Goal: Transaction & Acquisition: Purchase product/service

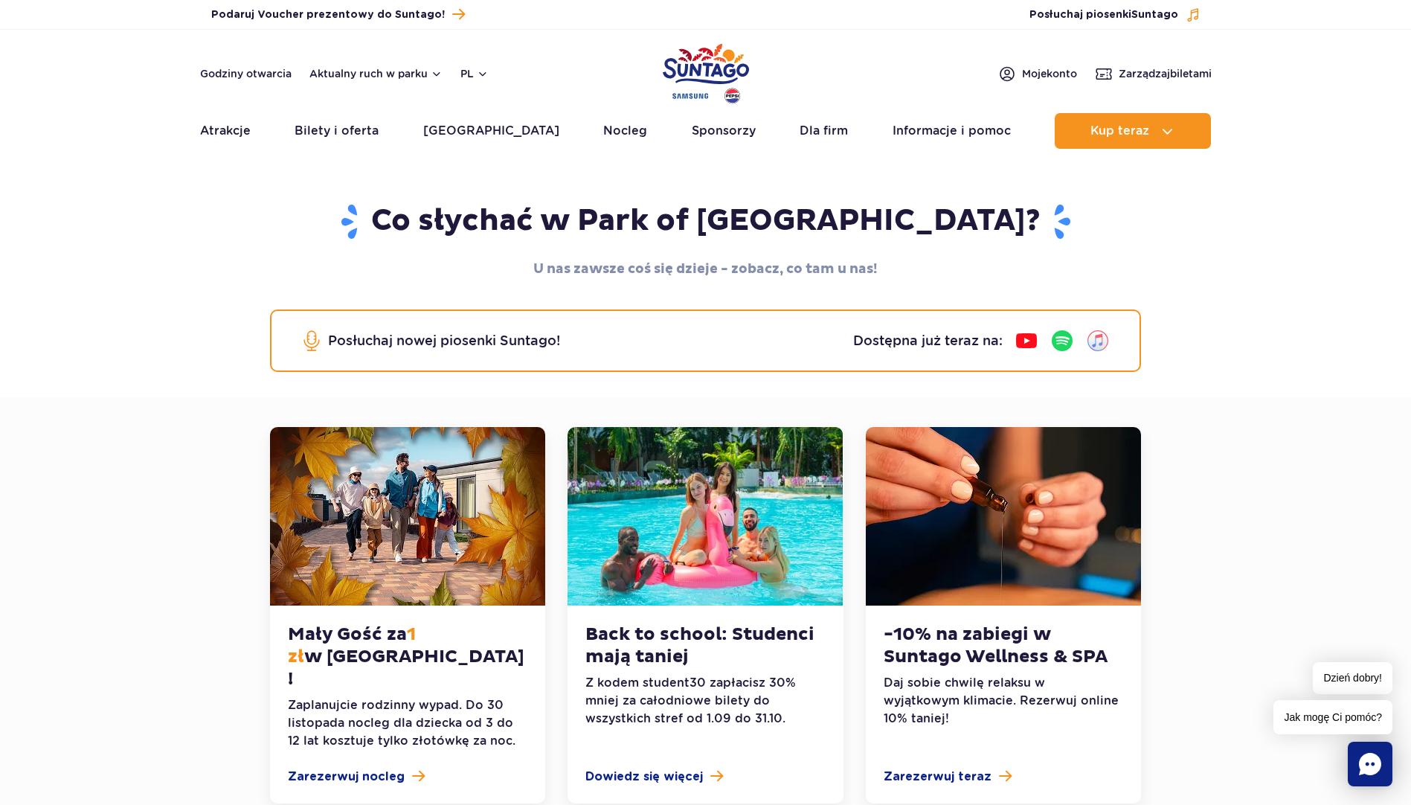
click at [721, 71] on img "Park of Poland" at bounding box center [706, 73] width 86 height 68
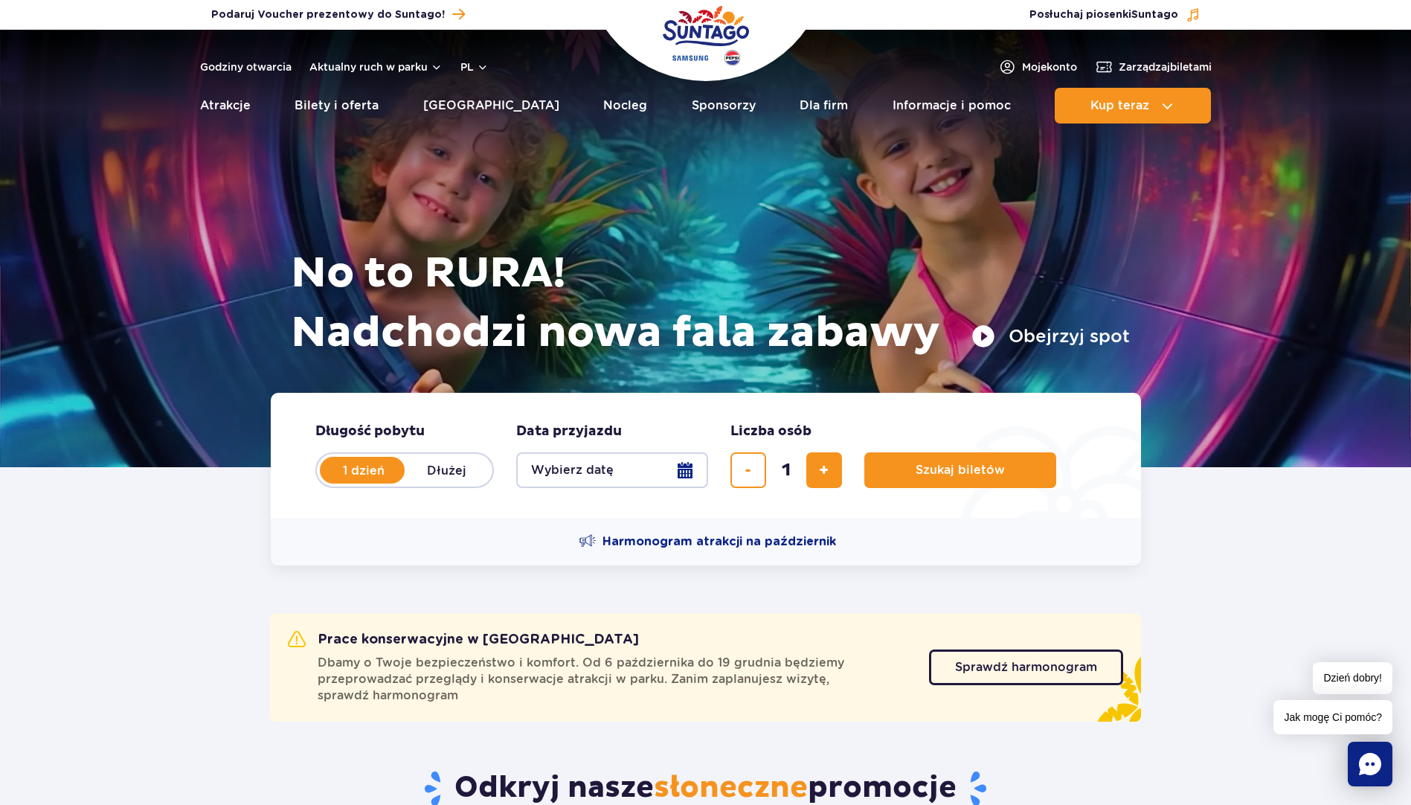
click at [615, 469] on button "Wybierz datę" at bounding box center [612, 470] width 192 height 36
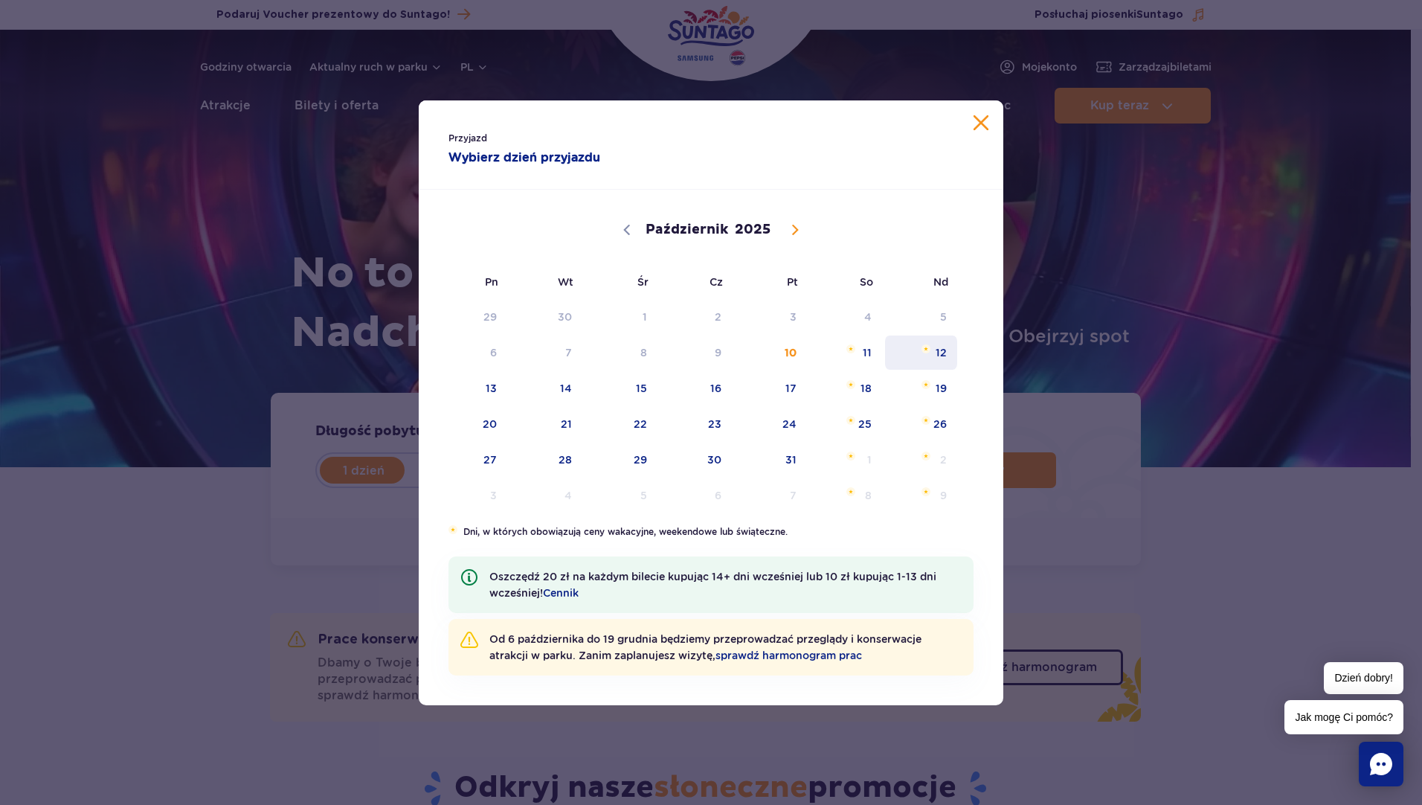
click at [950, 350] on span "12" at bounding box center [920, 352] width 75 height 34
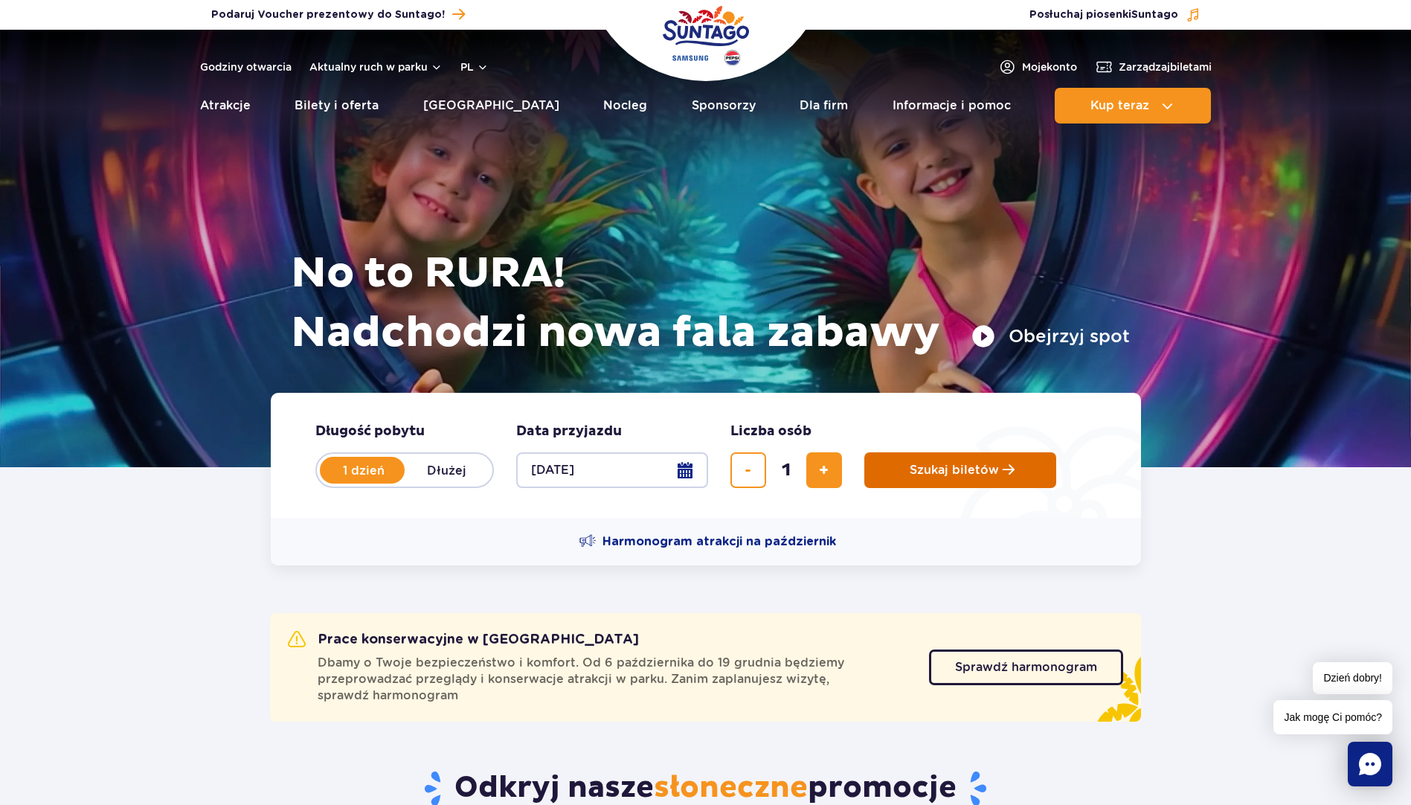
click at [987, 474] on span "Szukaj biletów" at bounding box center [954, 469] width 89 height 13
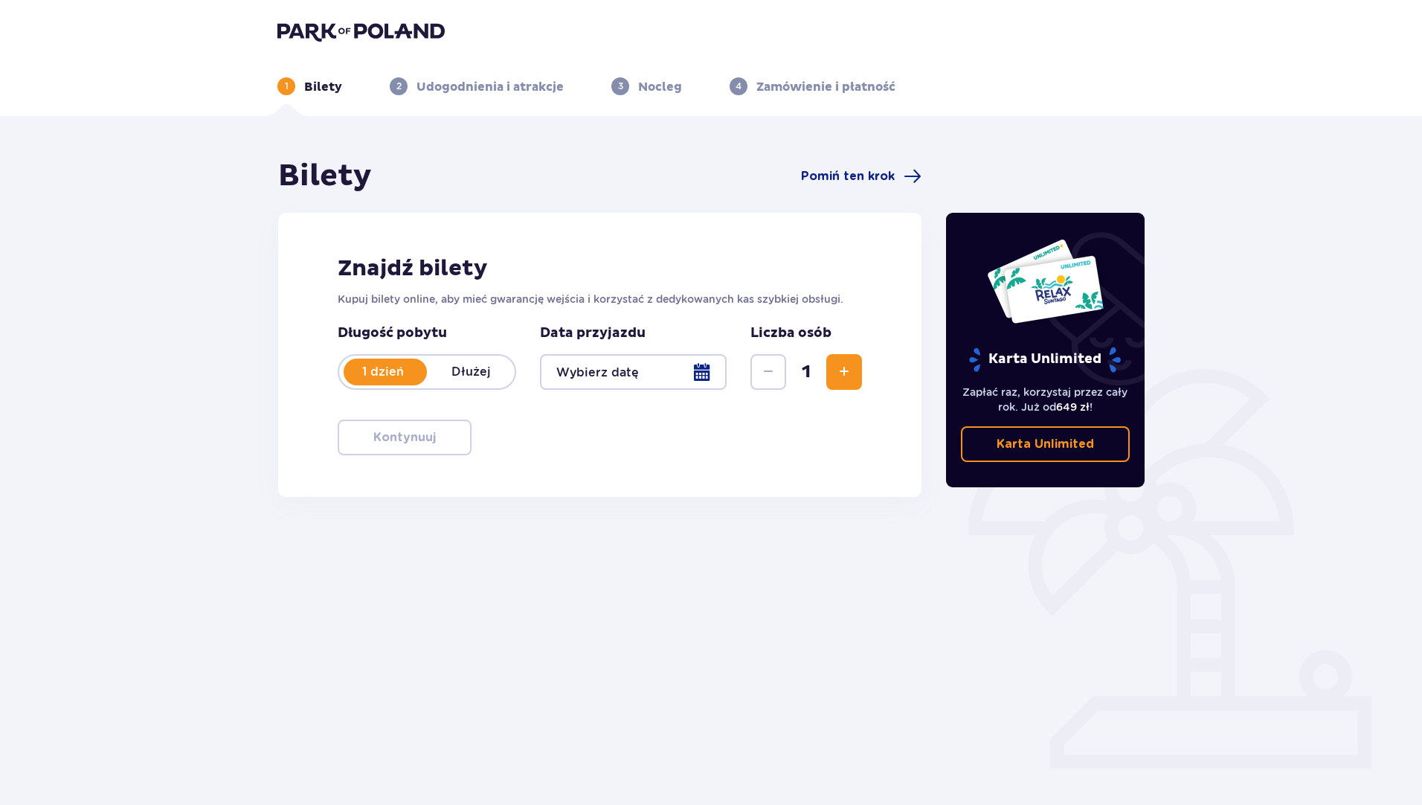
type input "[DATE]"
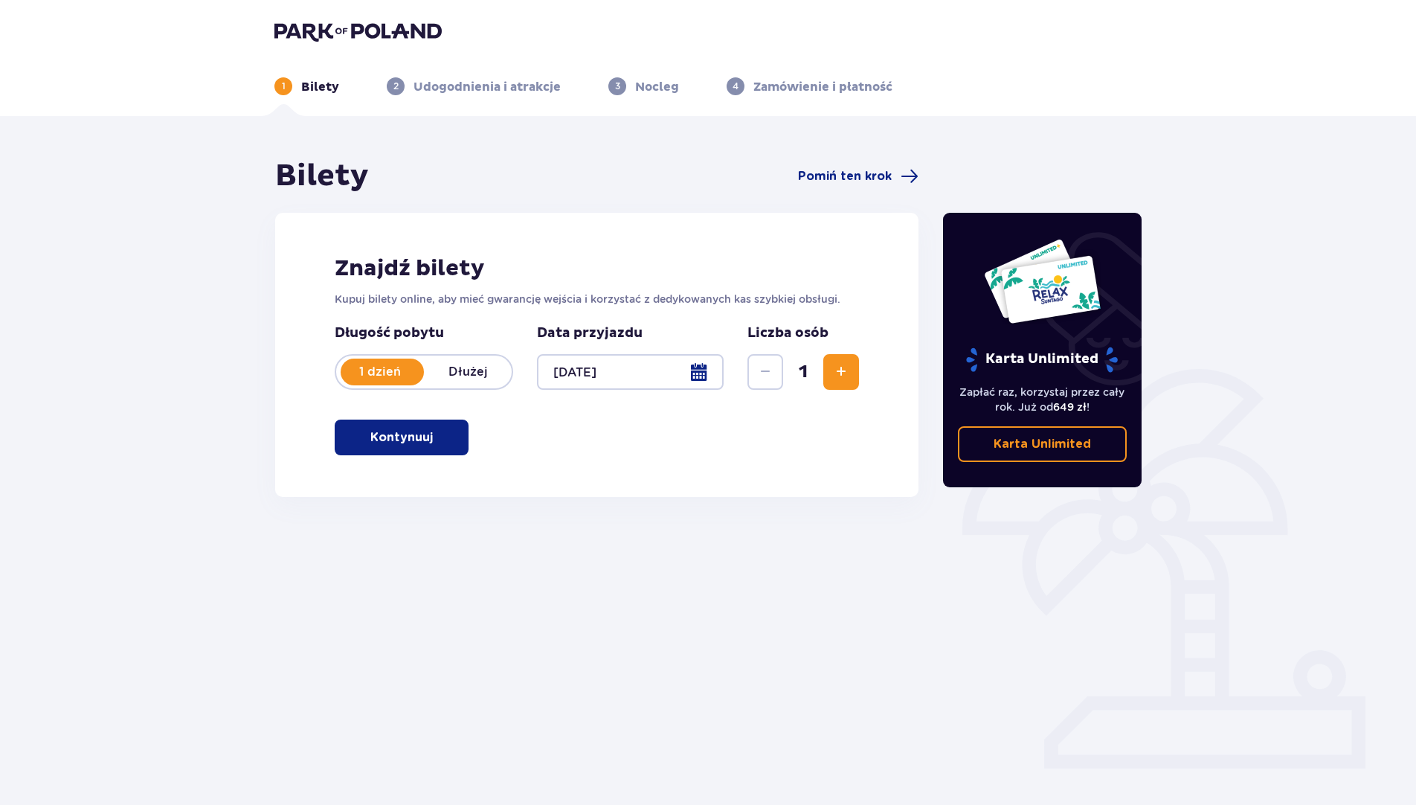
click at [405, 437] on p "Kontynuuj" at bounding box center [401, 437] width 62 height 16
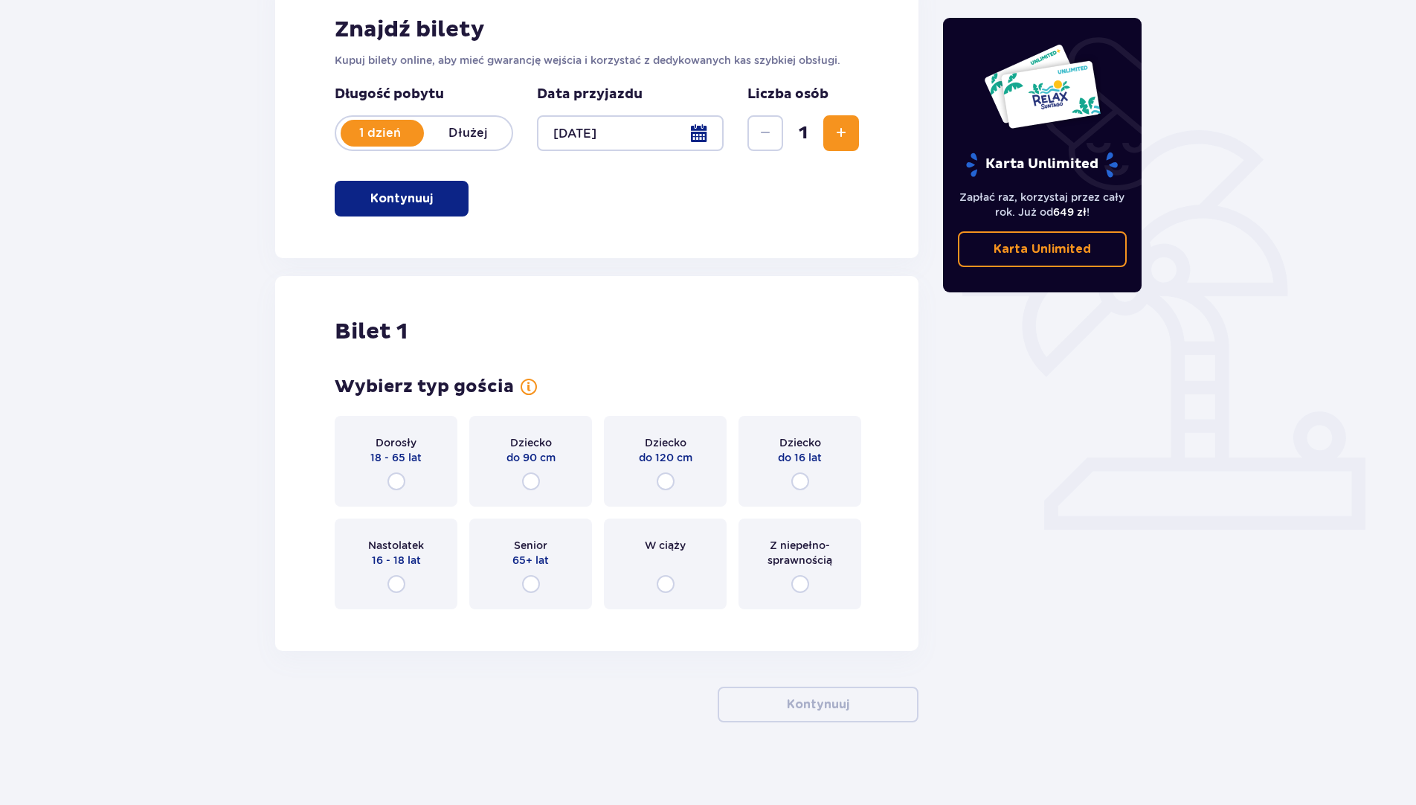
scroll to position [245, 0]
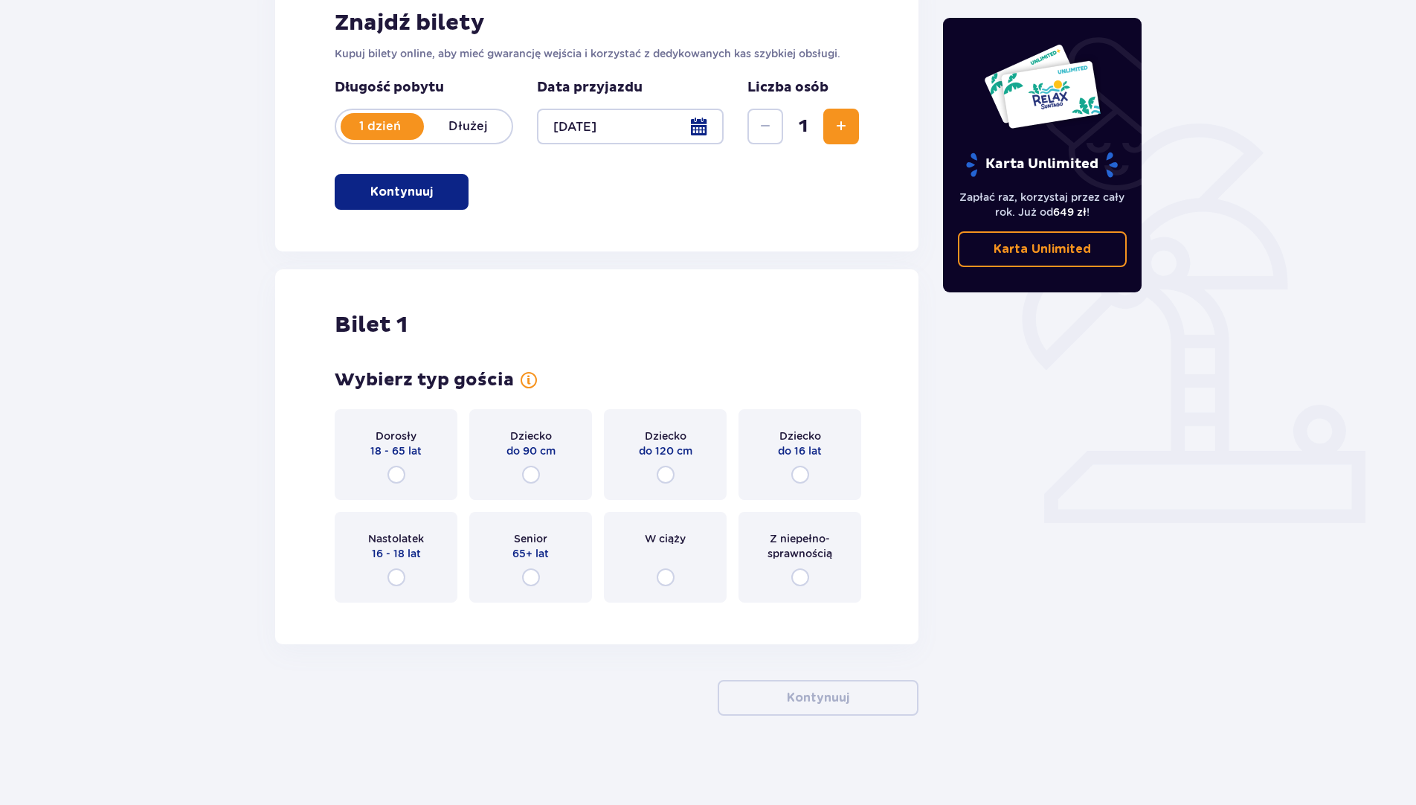
click at [396, 478] on input "radio" at bounding box center [396, 475] width 18 height 18
radio input "true"
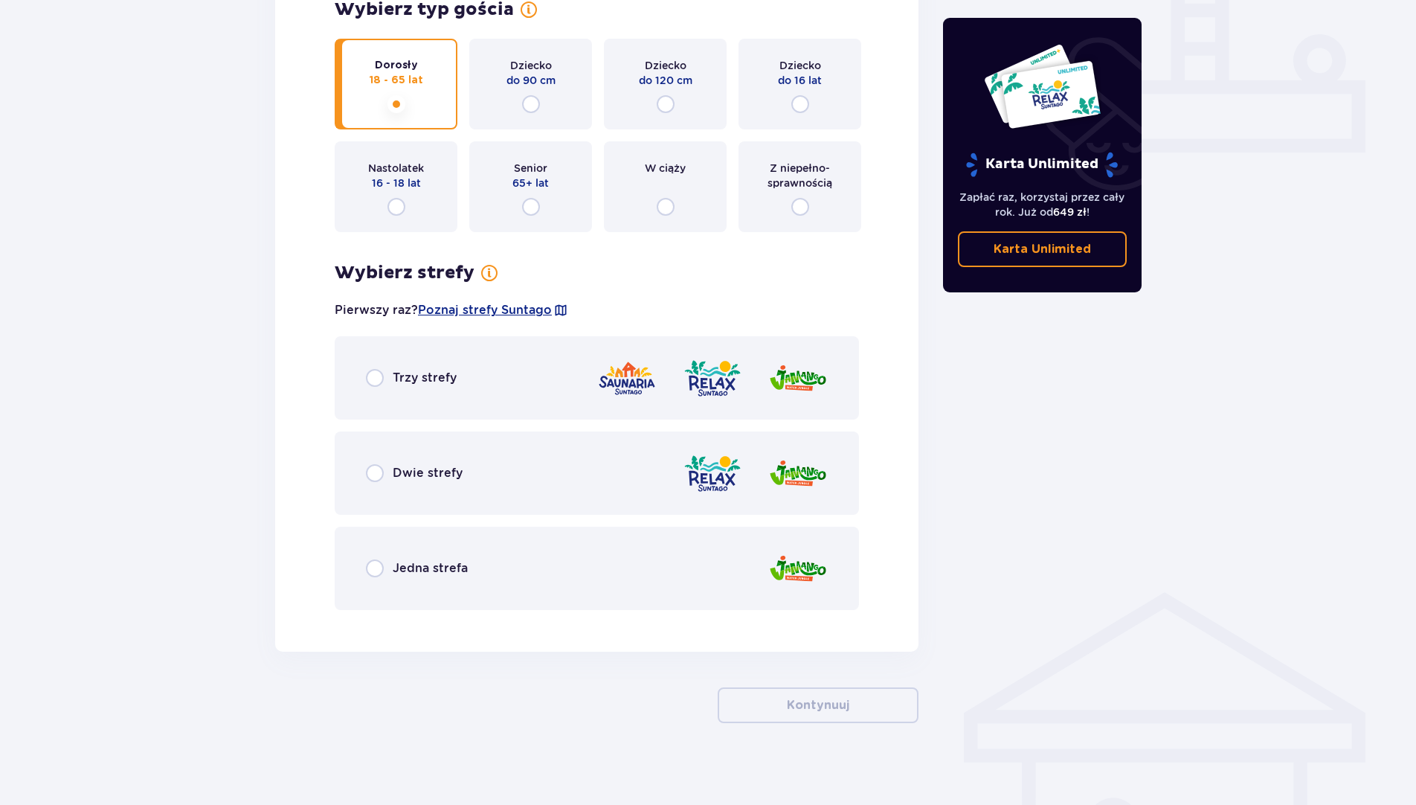
scroll to position [623, 0]
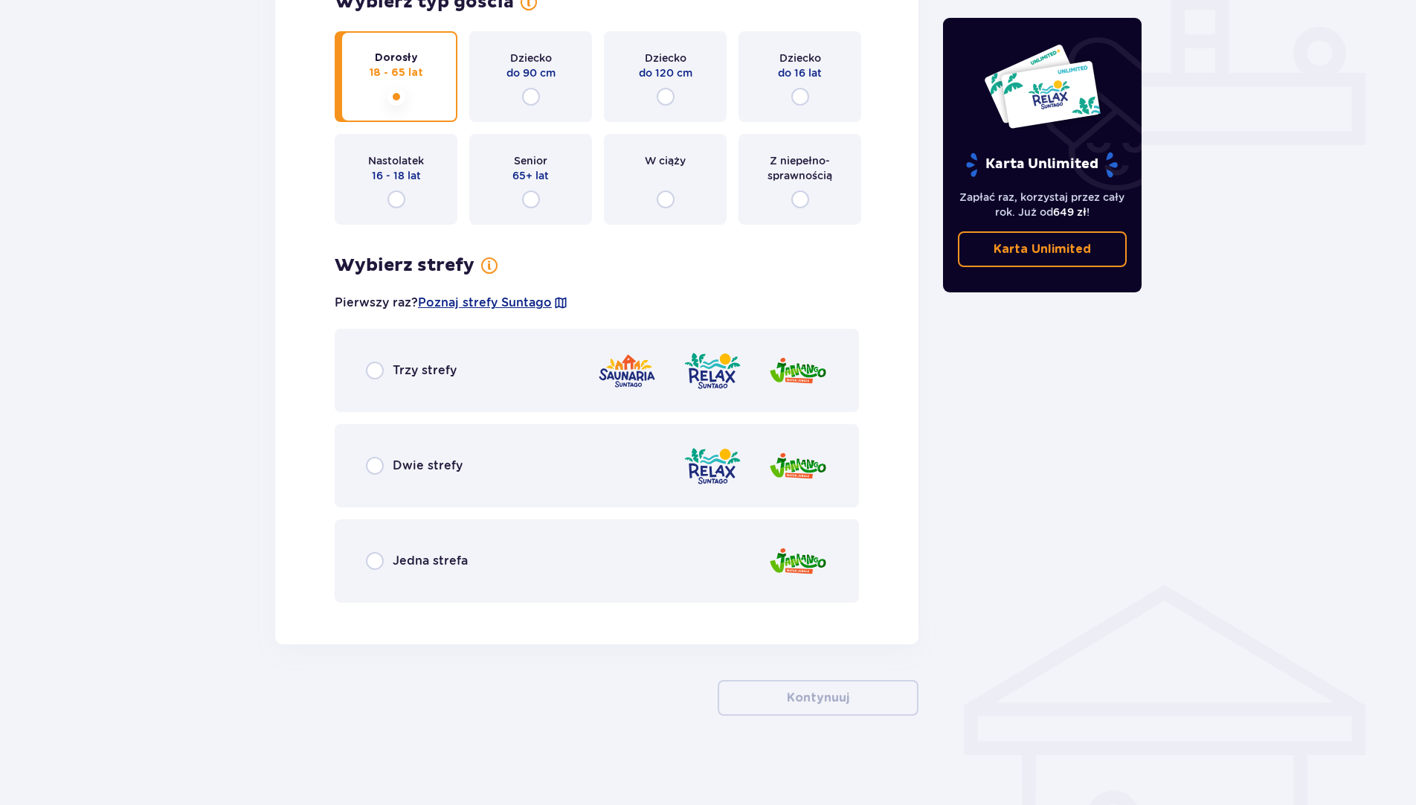
click at [350, 362] on div "Trzy strefy" at bounding box center [597, 370] width 524 height 83
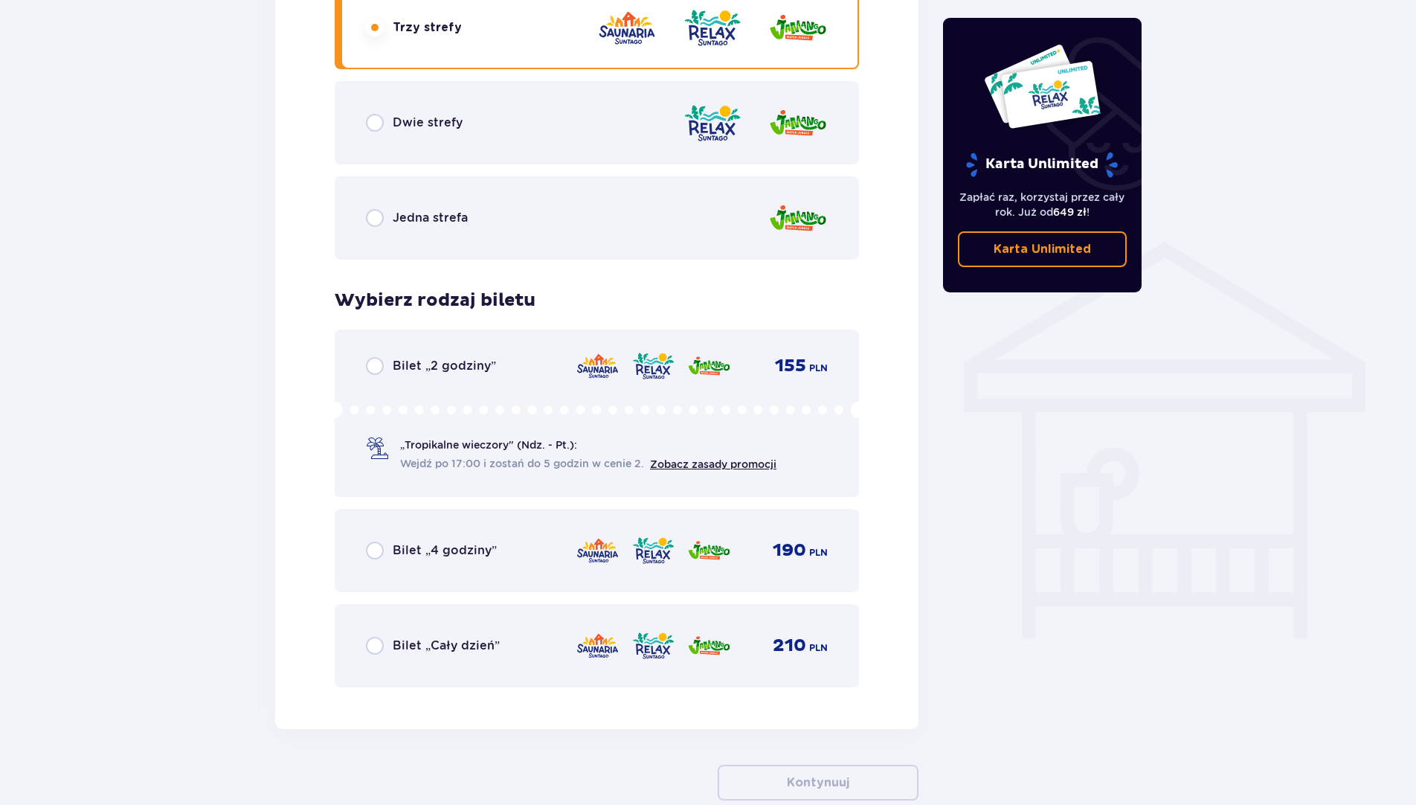
scroll to position [1051, 0]
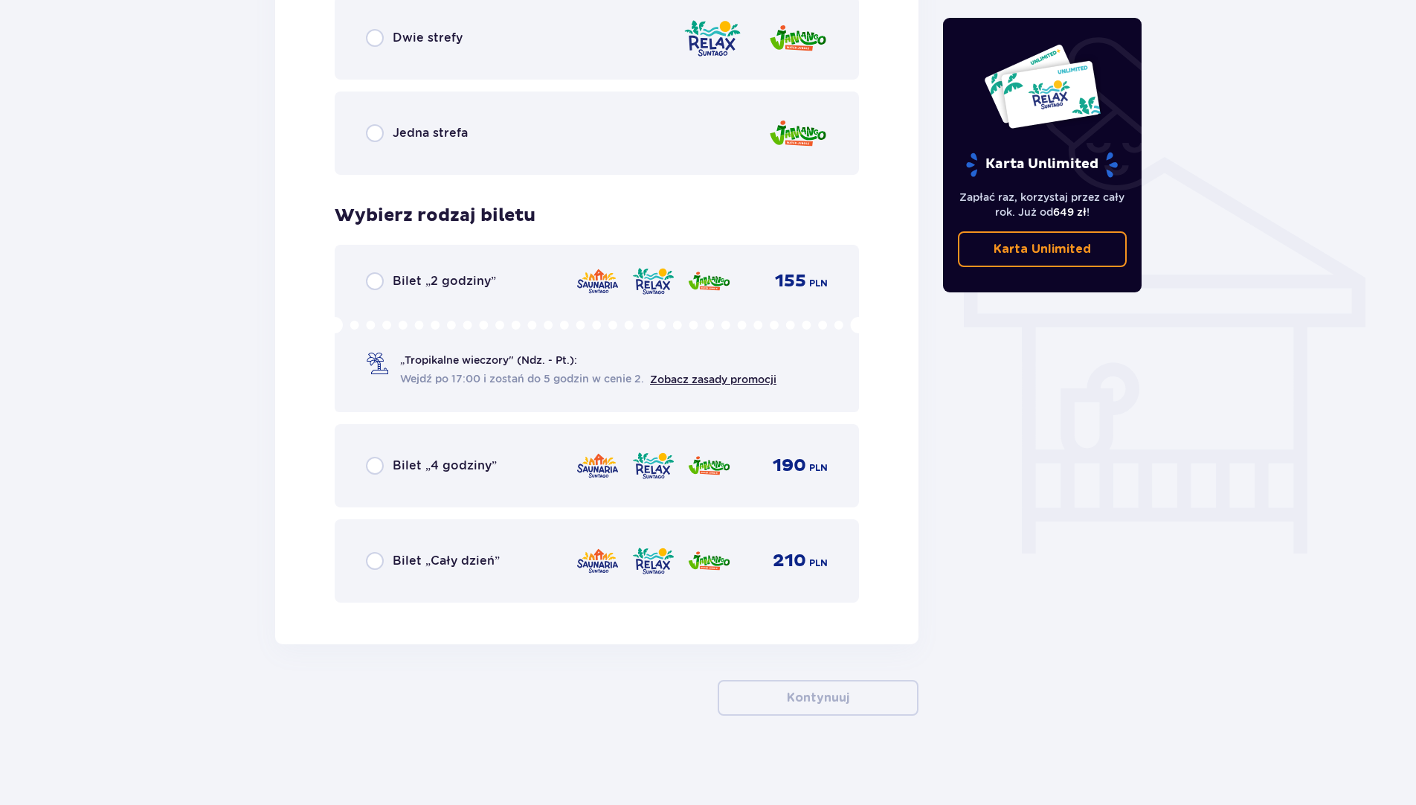
click at [366, 465] on input "radio" at bounding box center [375, 466] width 18 height 18
radio input "true"
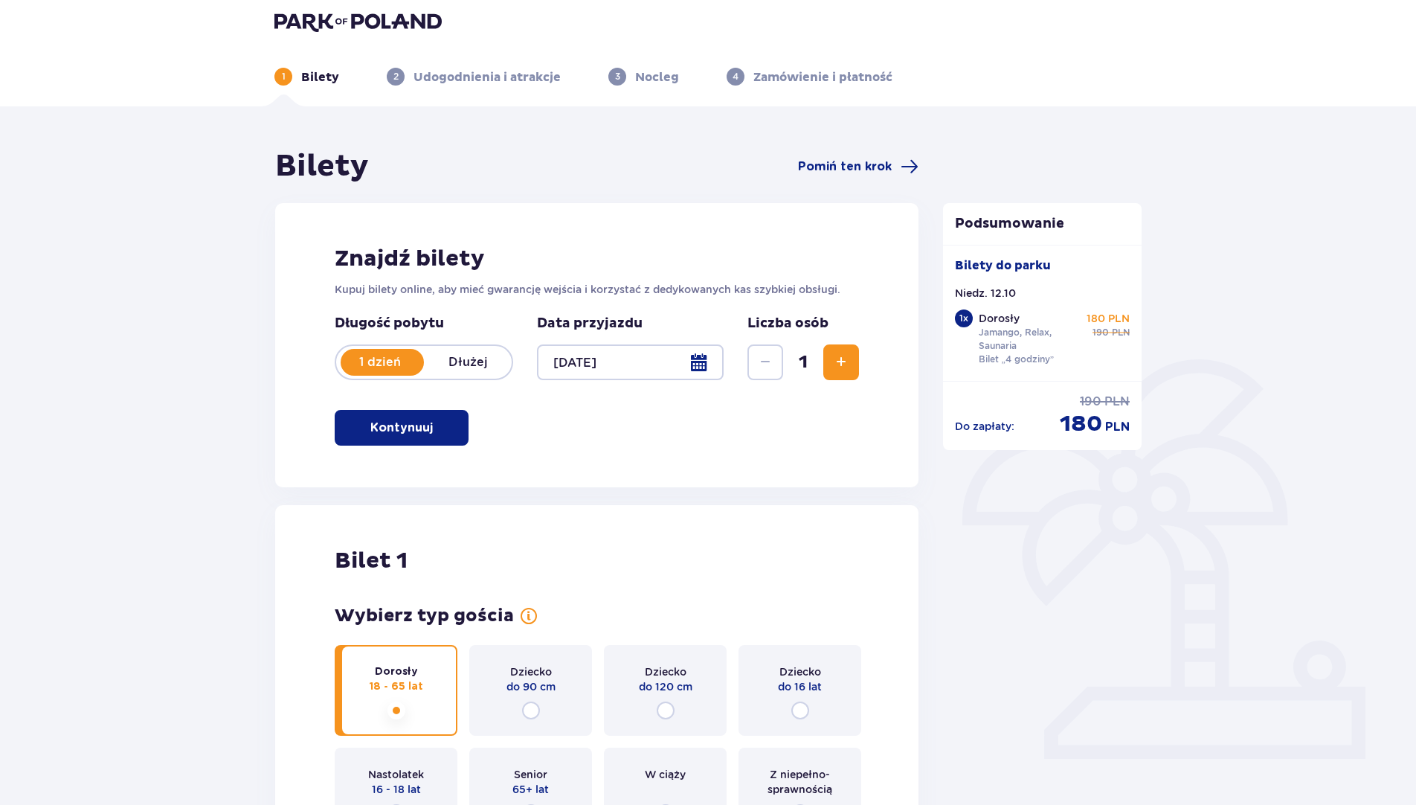
scroll to position [0, 0]
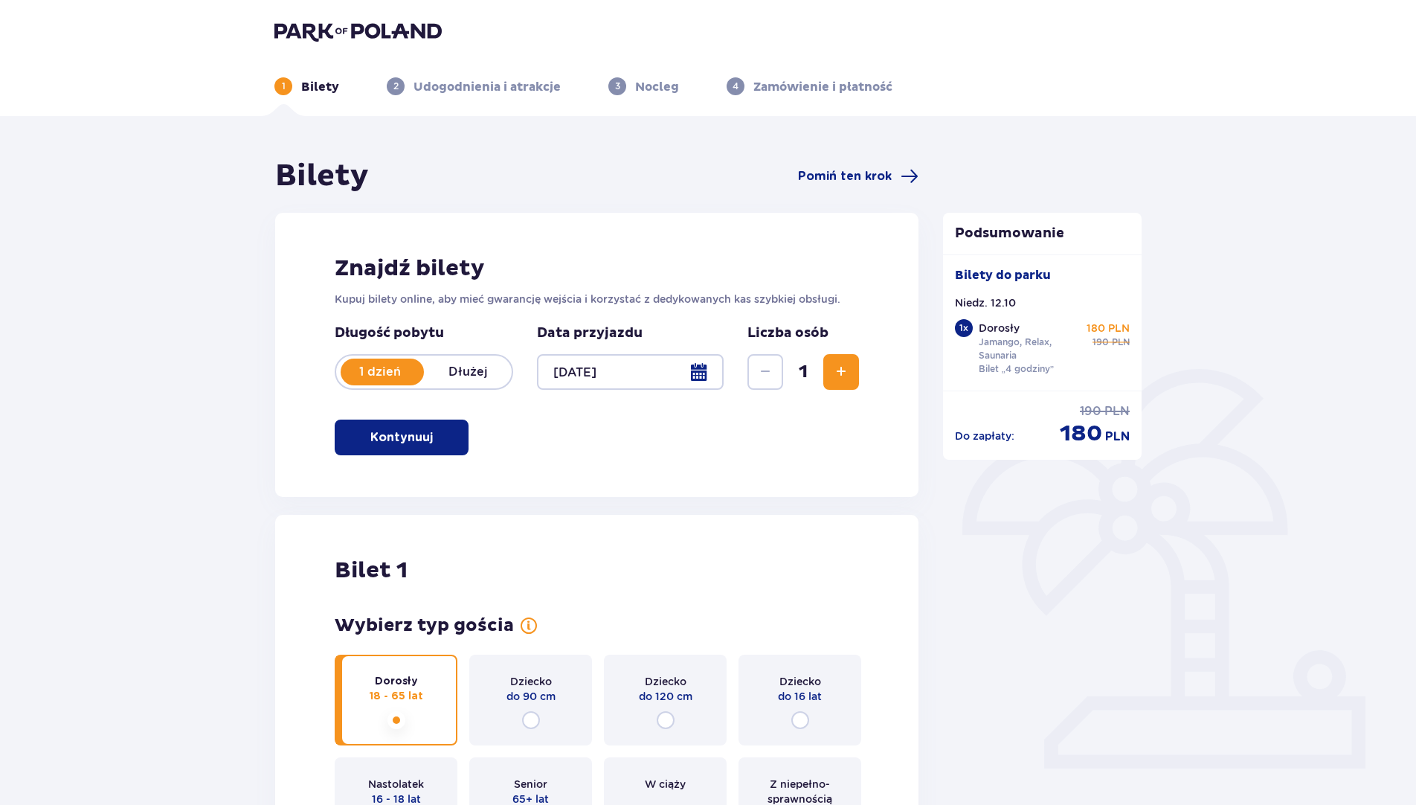
click at [701, 379] on div at bounding box center [630, 372] width 187 height 36
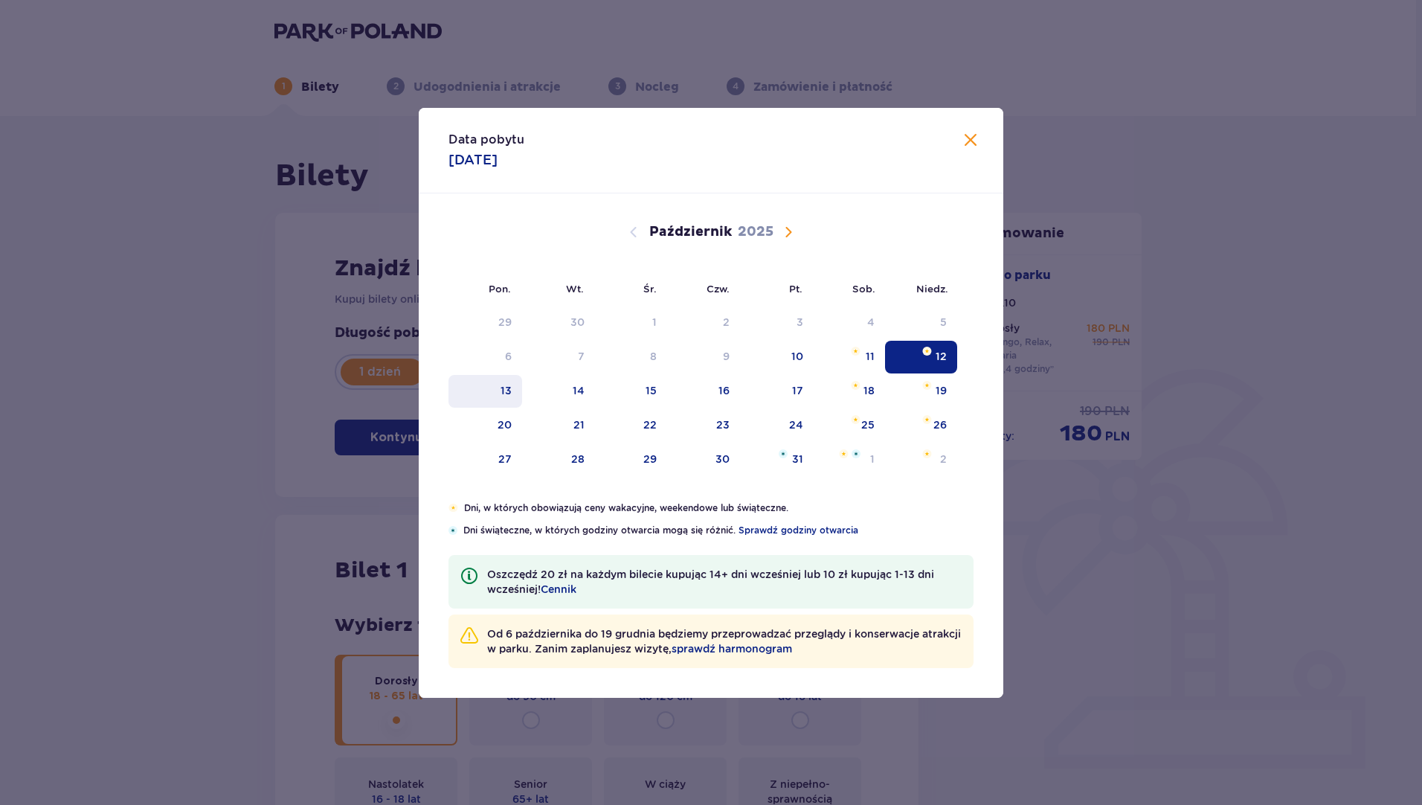
click at [506, 396] on div "13" at bounding box center [505, 390] width 11 height 15
type input "13.10.25"
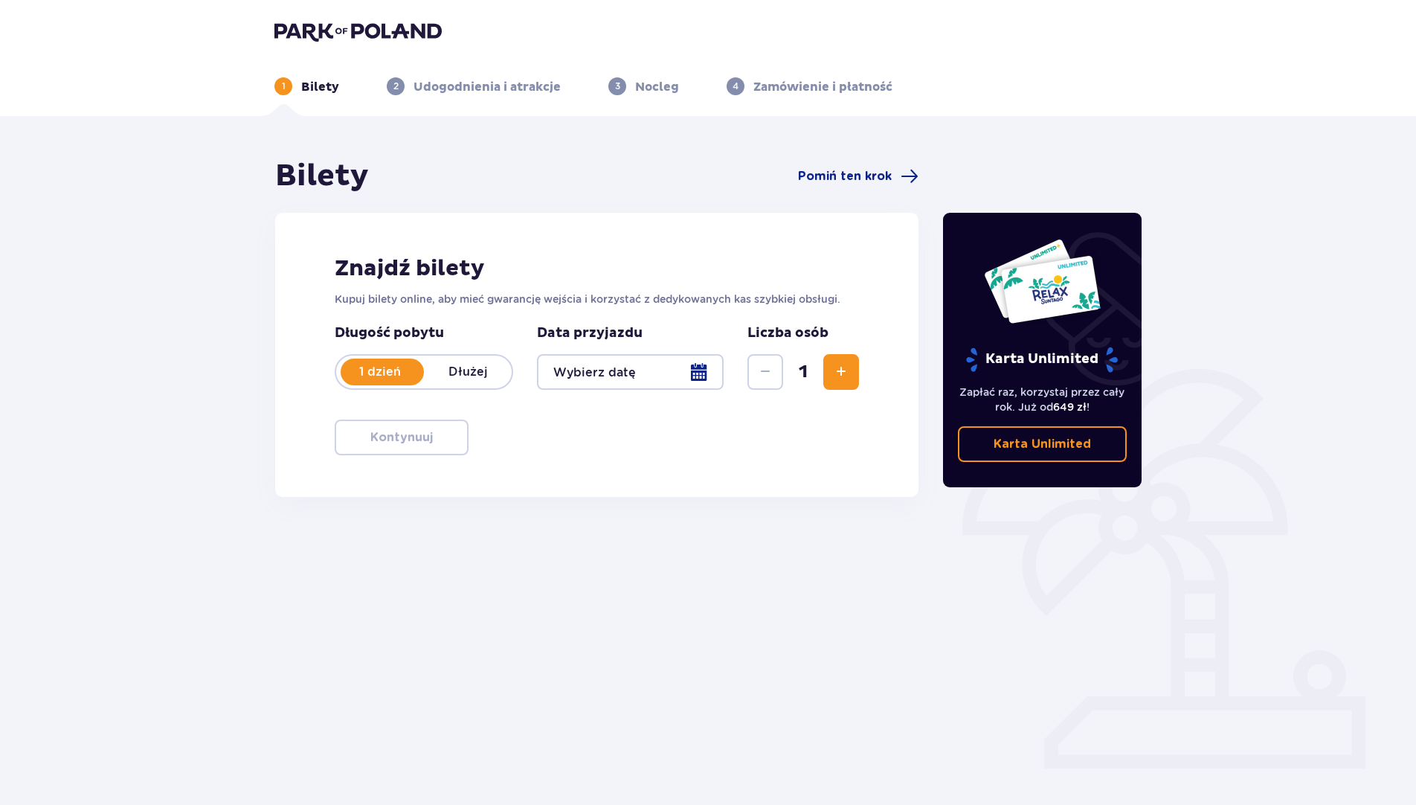
click at [615, 376] on div at bounding box center [630, 372] width 187 height 36
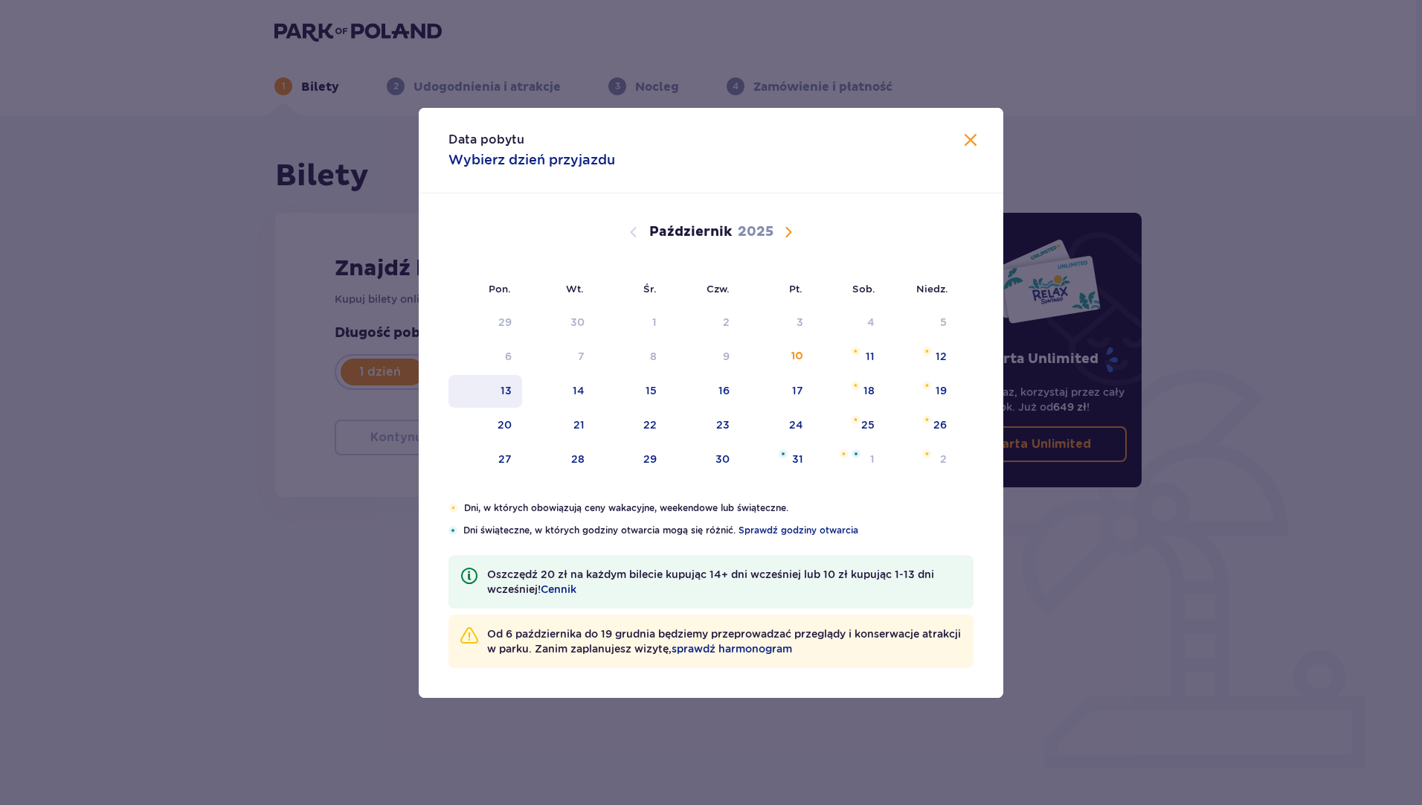
click at [491, 384] on div "13" at bounding box center [485, 391] width 74 height 33
type input "13.10.25"
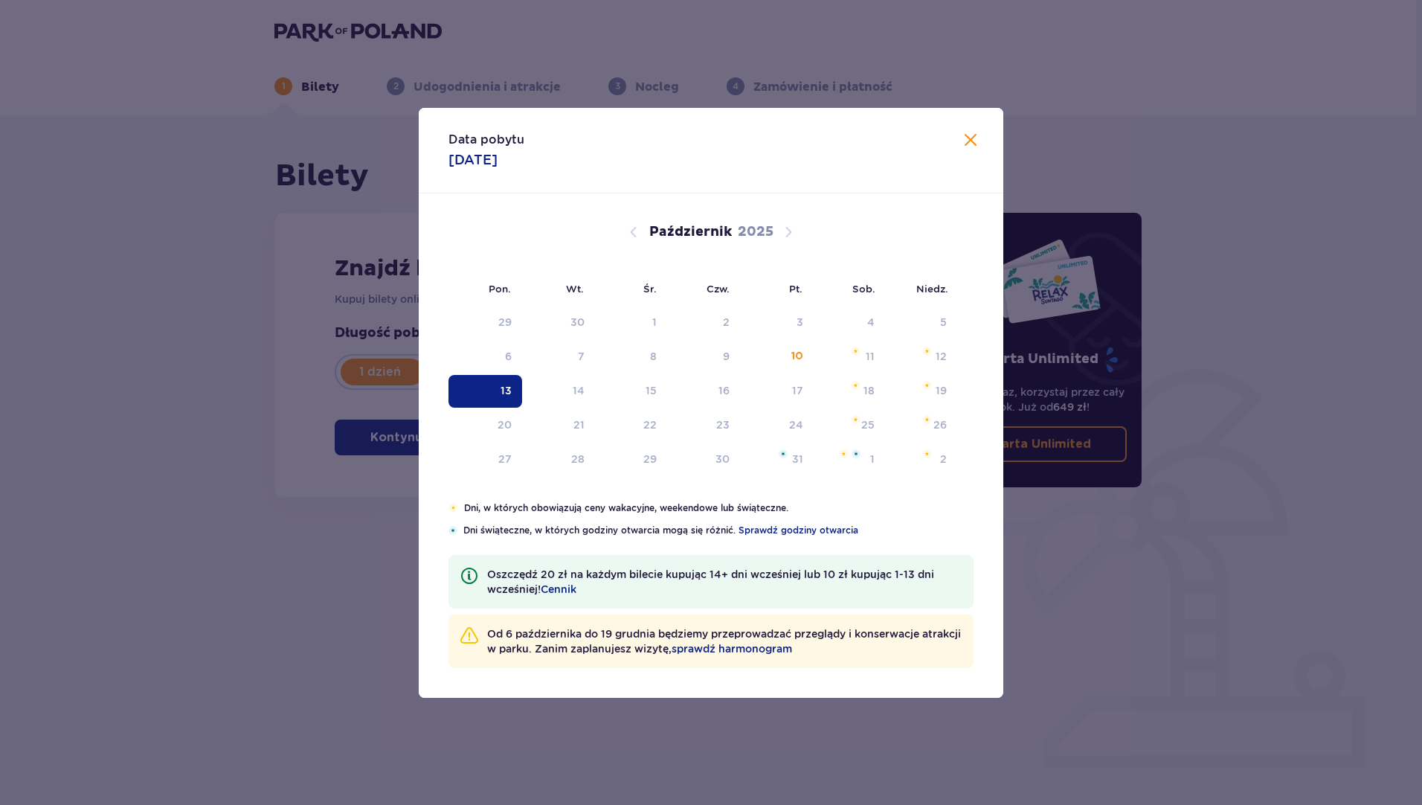
click at [503, 390] on div "13" at bounding box center [505, 390] width 11 height 15
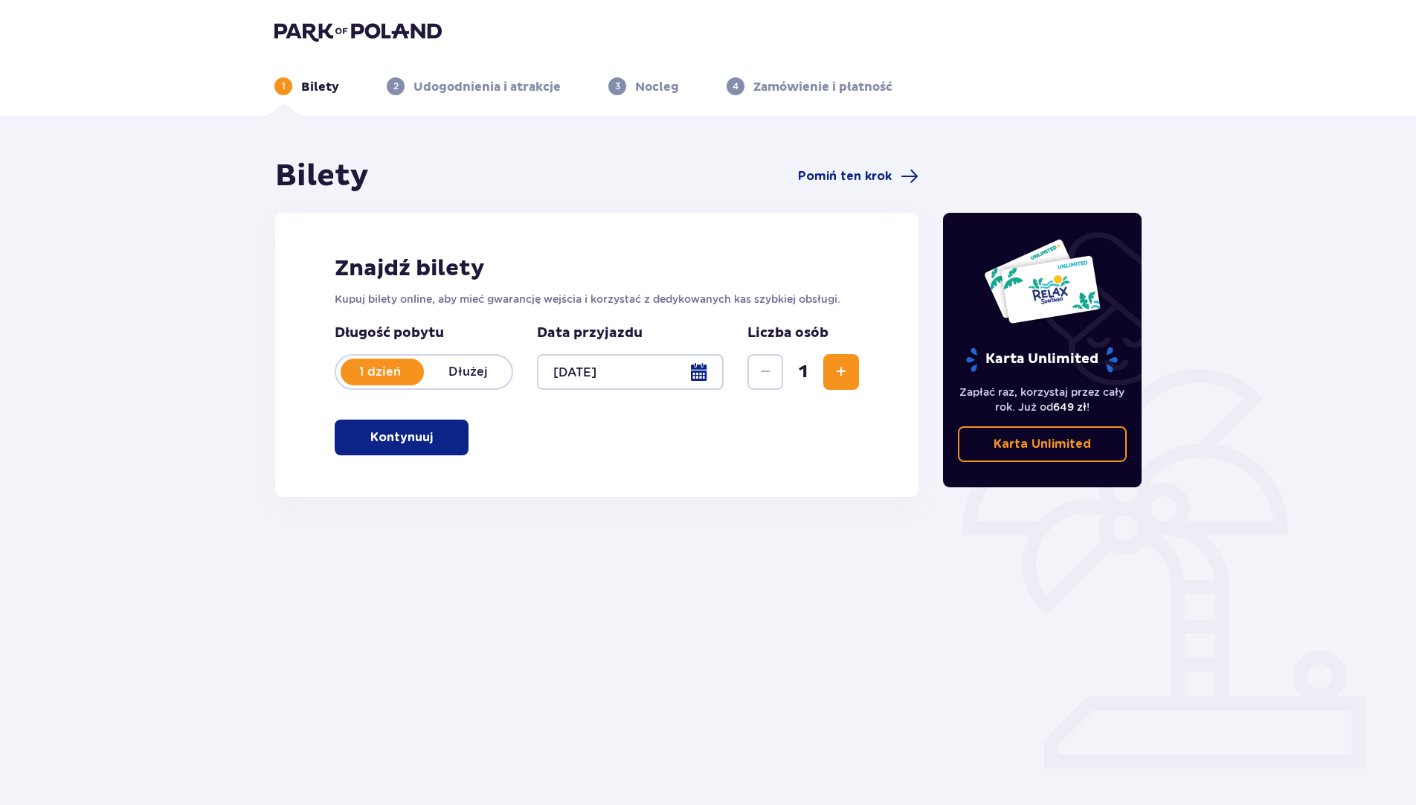
click at [413, 433] on p "Kontynuuj" at bounding box center [401, 437] width 62 height 16
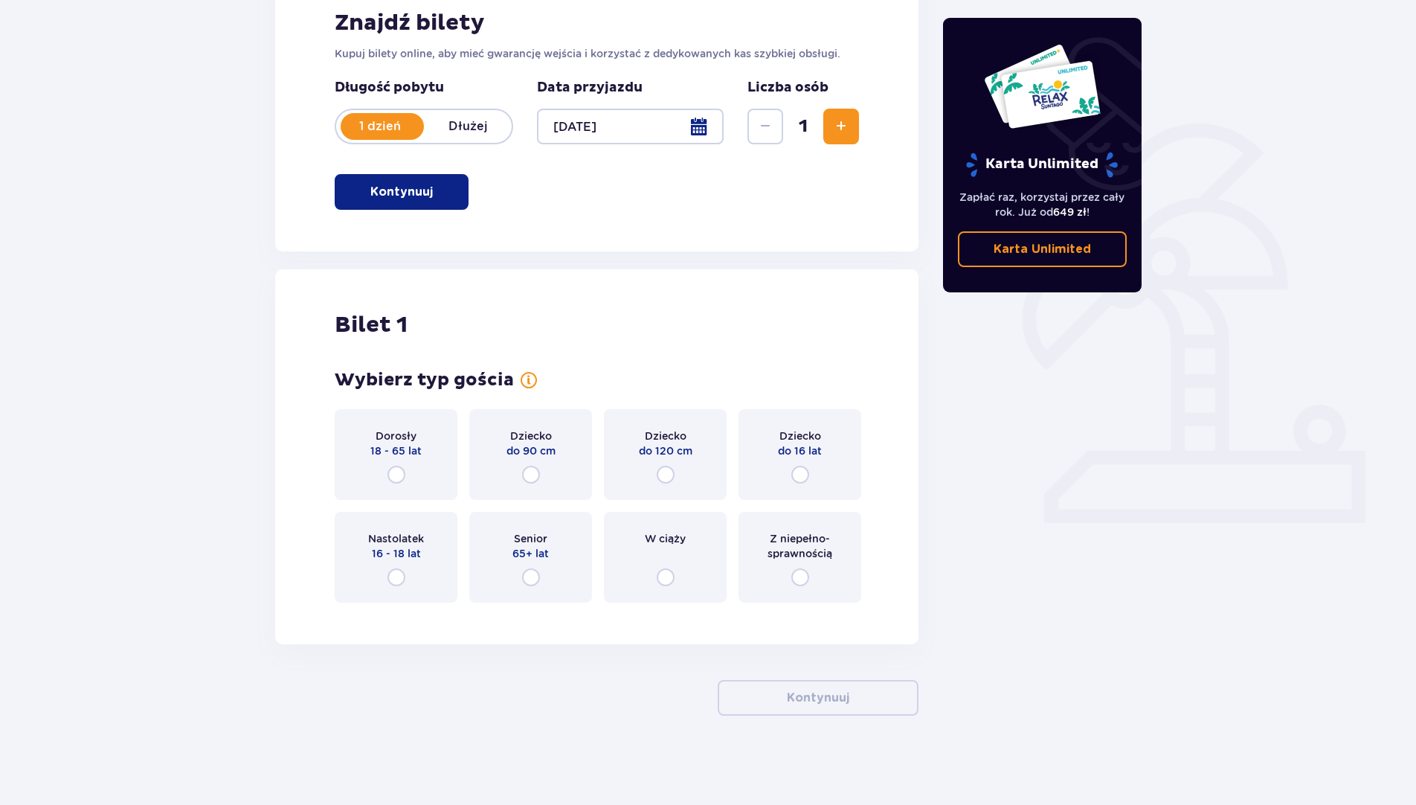
click at [379, 464] on div "Dorosły 18 - 65 lat" at bounding box center [396, 454] width 123 height 91
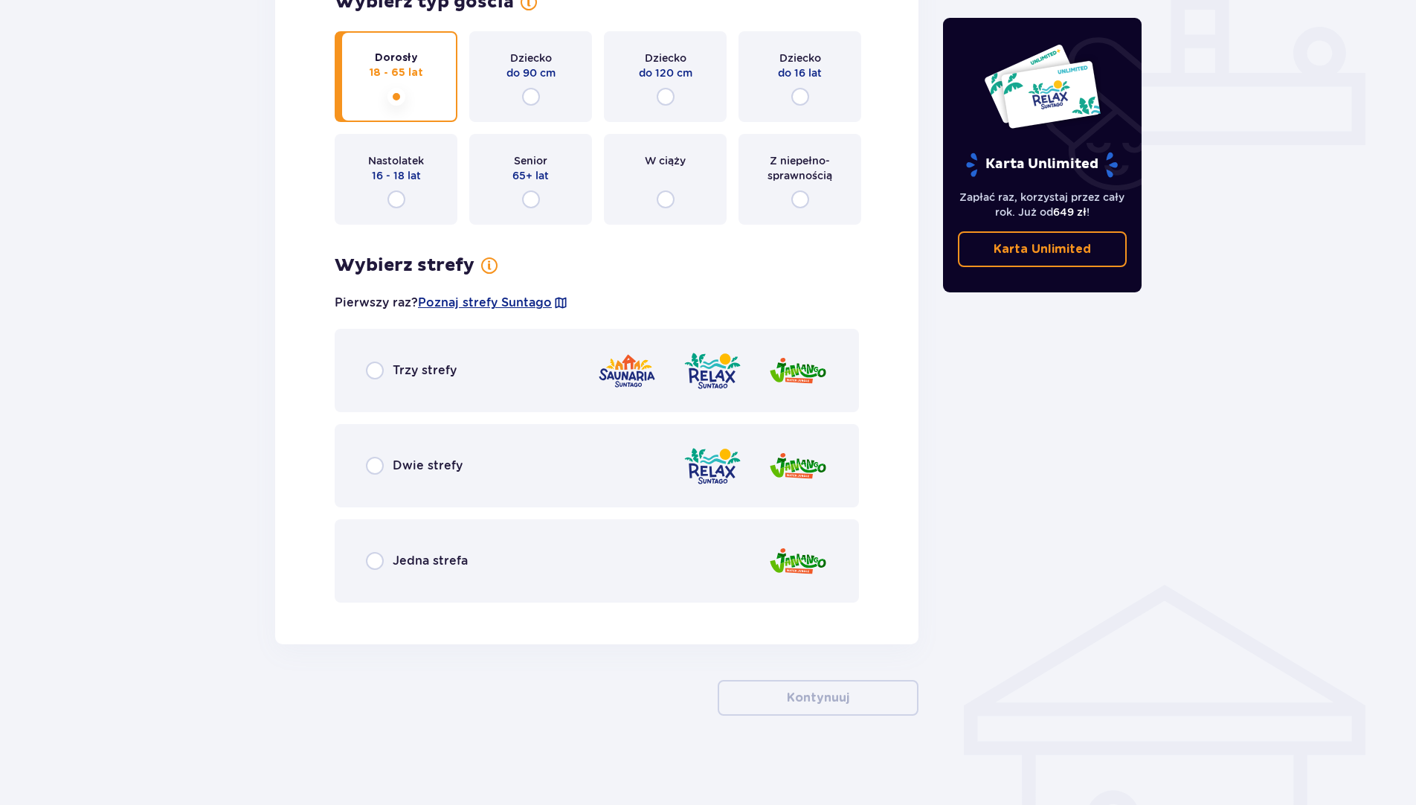
click at [399, 373] on span "Trzy strefy" at bounding box center [425, 370] width 64 height 16
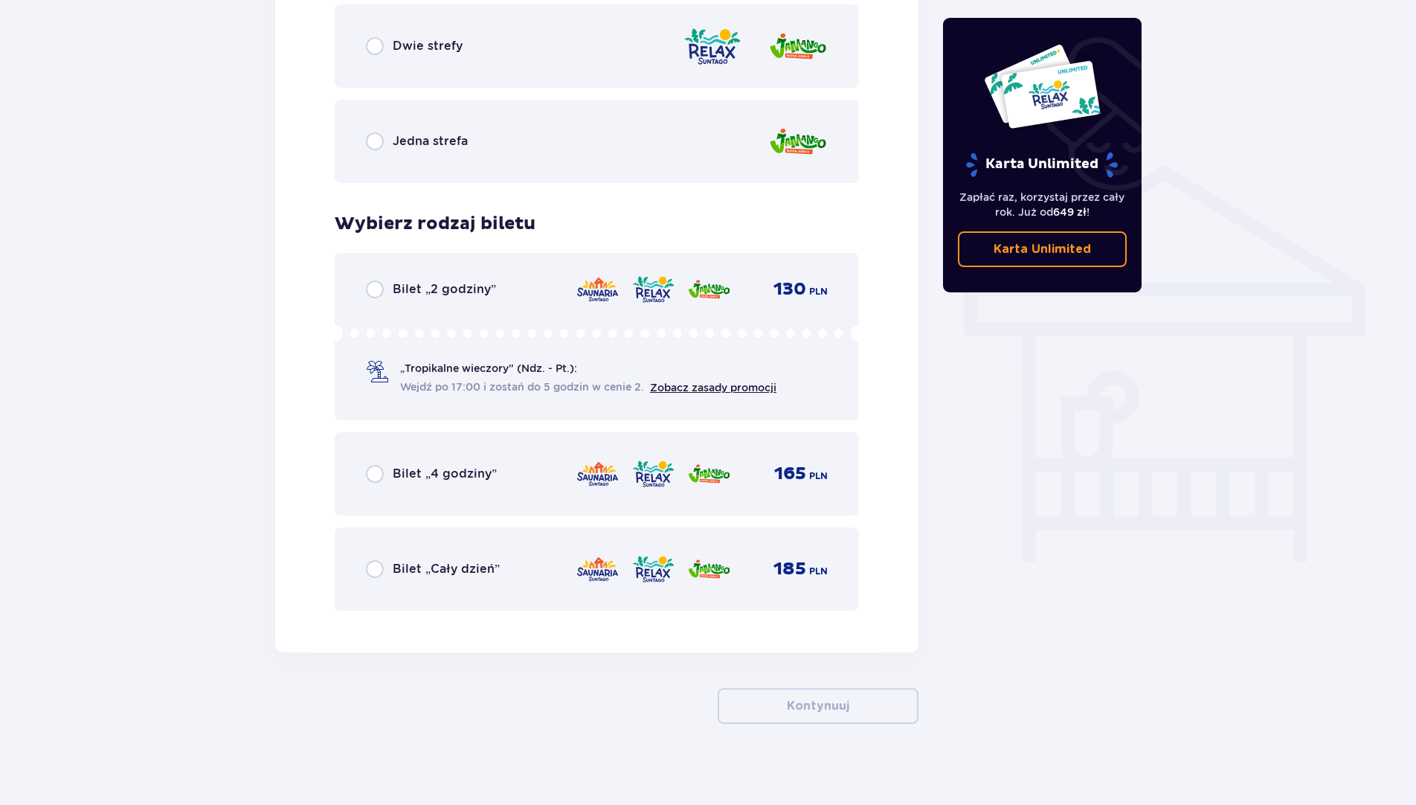
scroll to position [1051, 0]
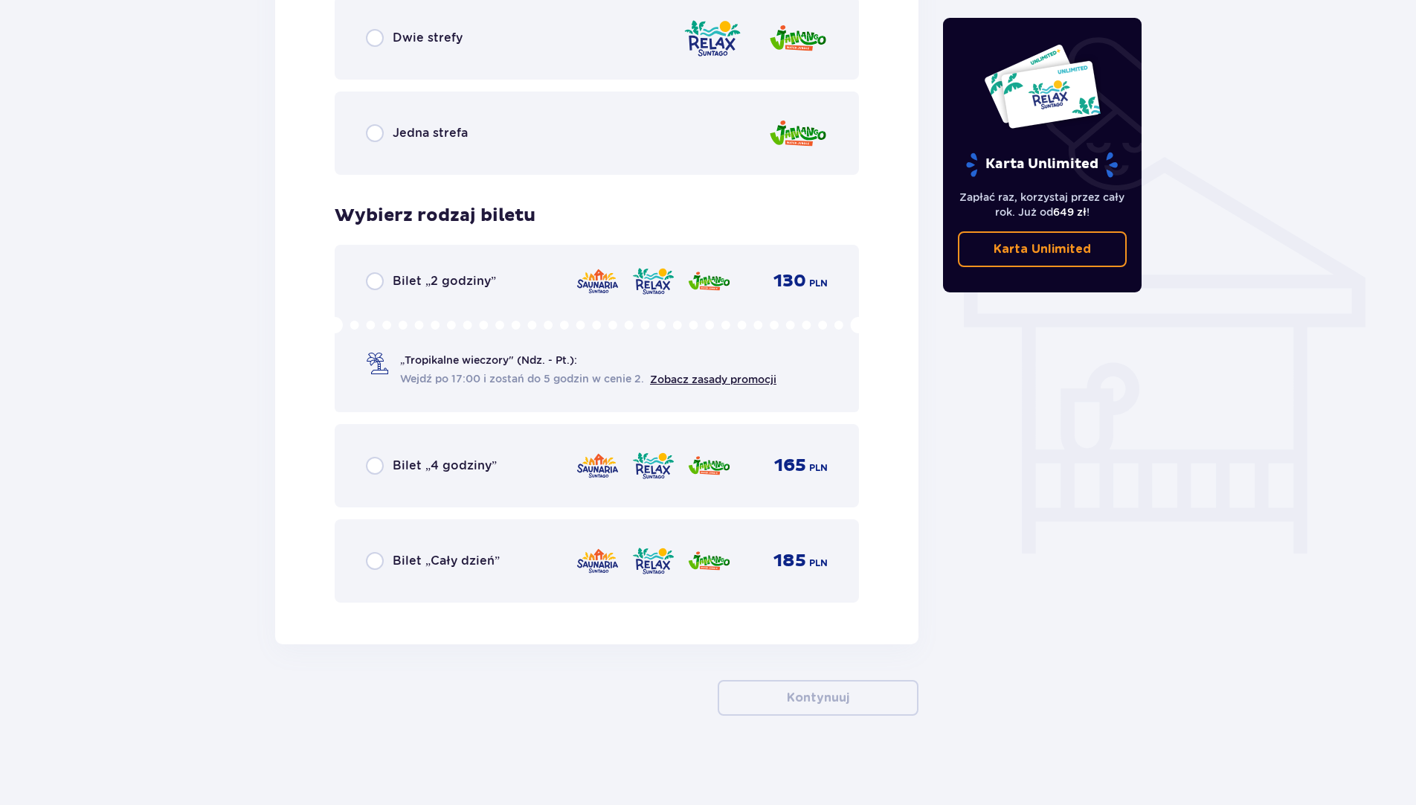
click at [367, 463] on input "radio" at bounding box center [375, 466] width 18 height 18
radio input "true"
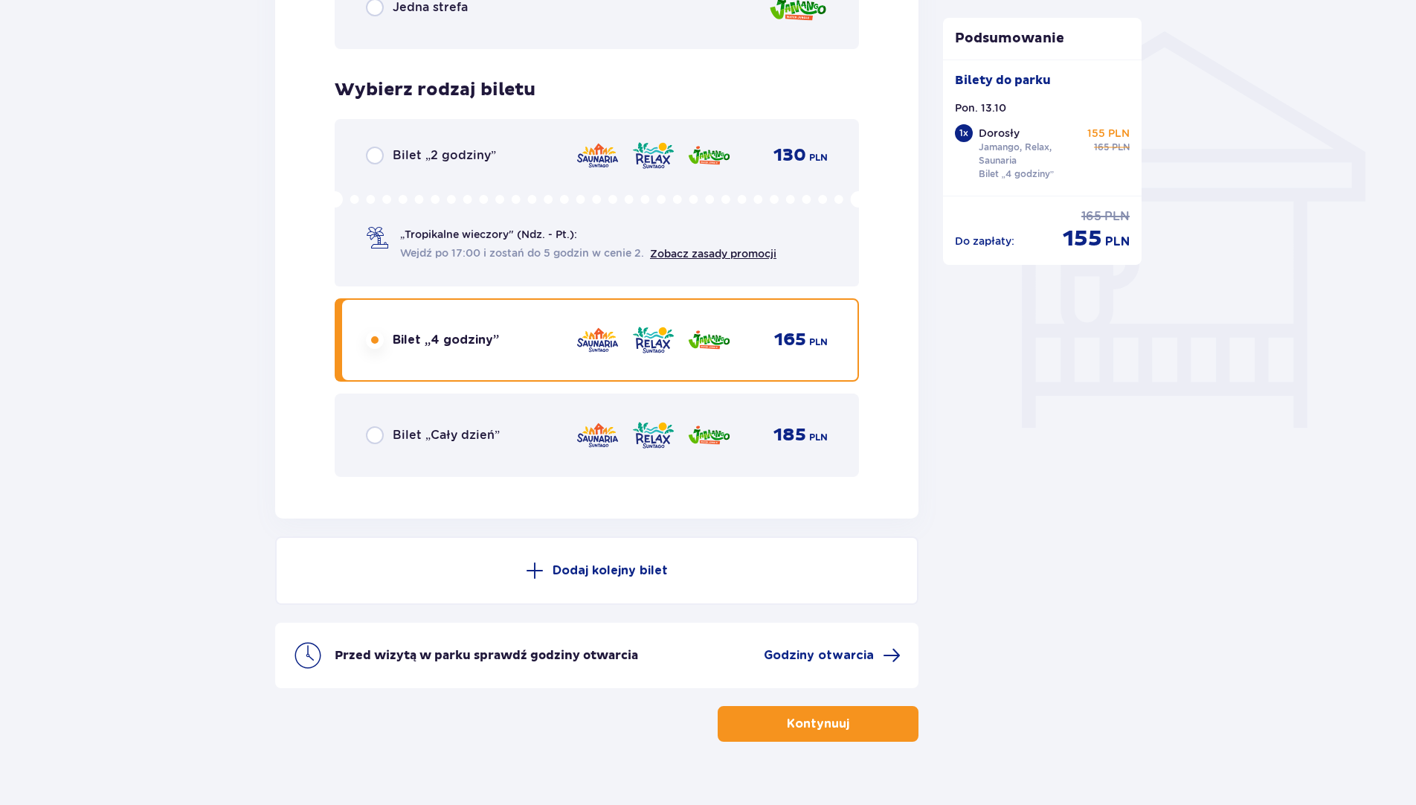
scroll to position [1203, 0]
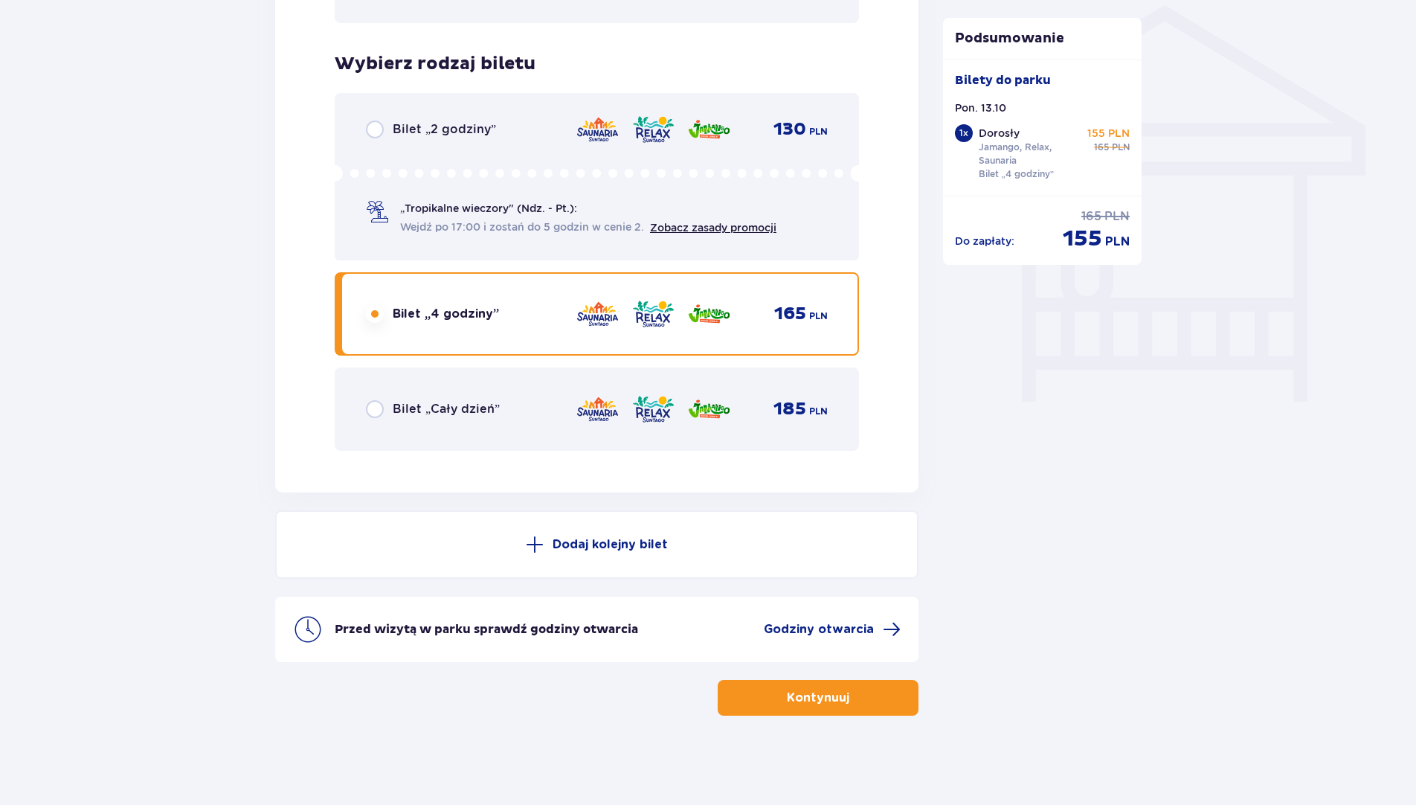
click at [885, 696] on button "Kontynuuj" at bounding box center [818, 698] width 201 height 36
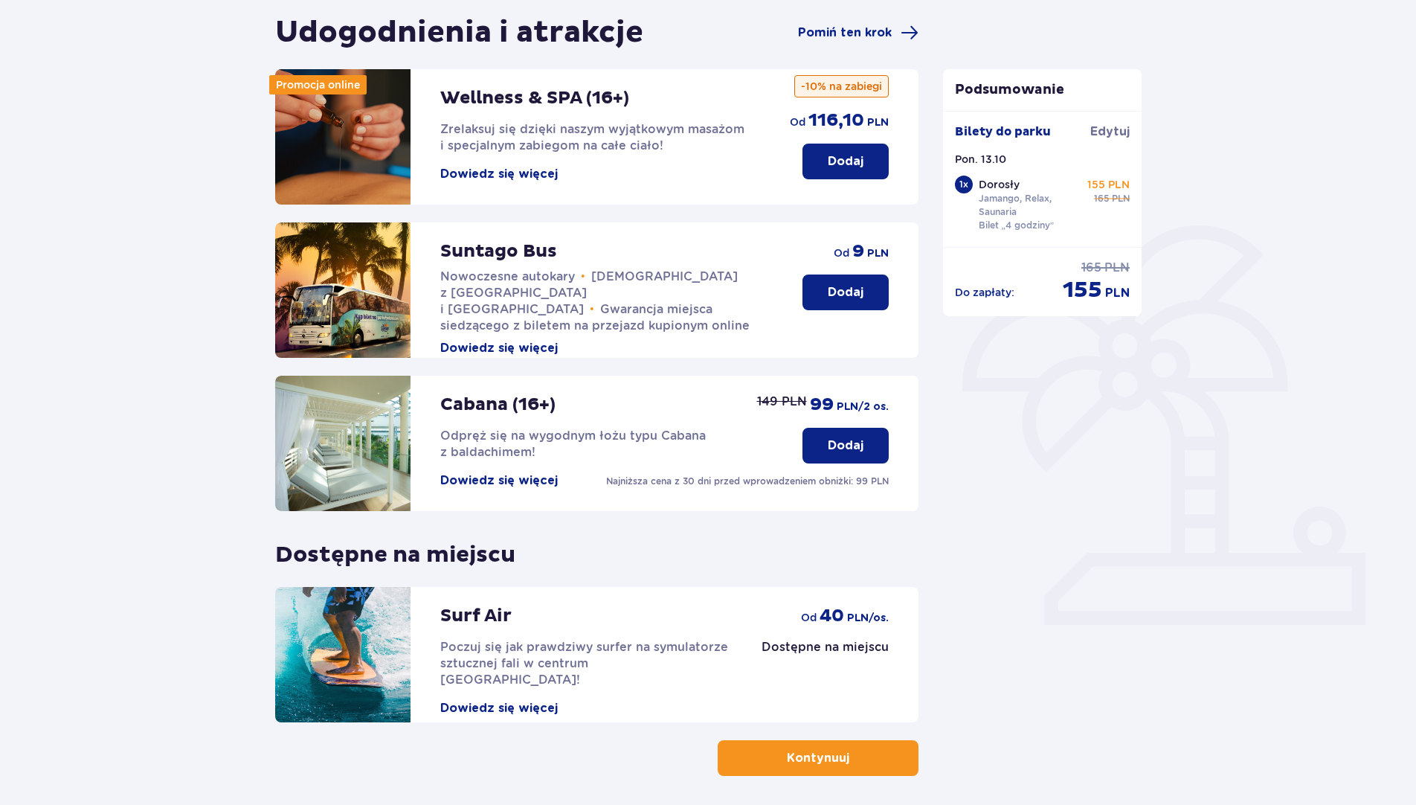
scroll to position [149, 0]
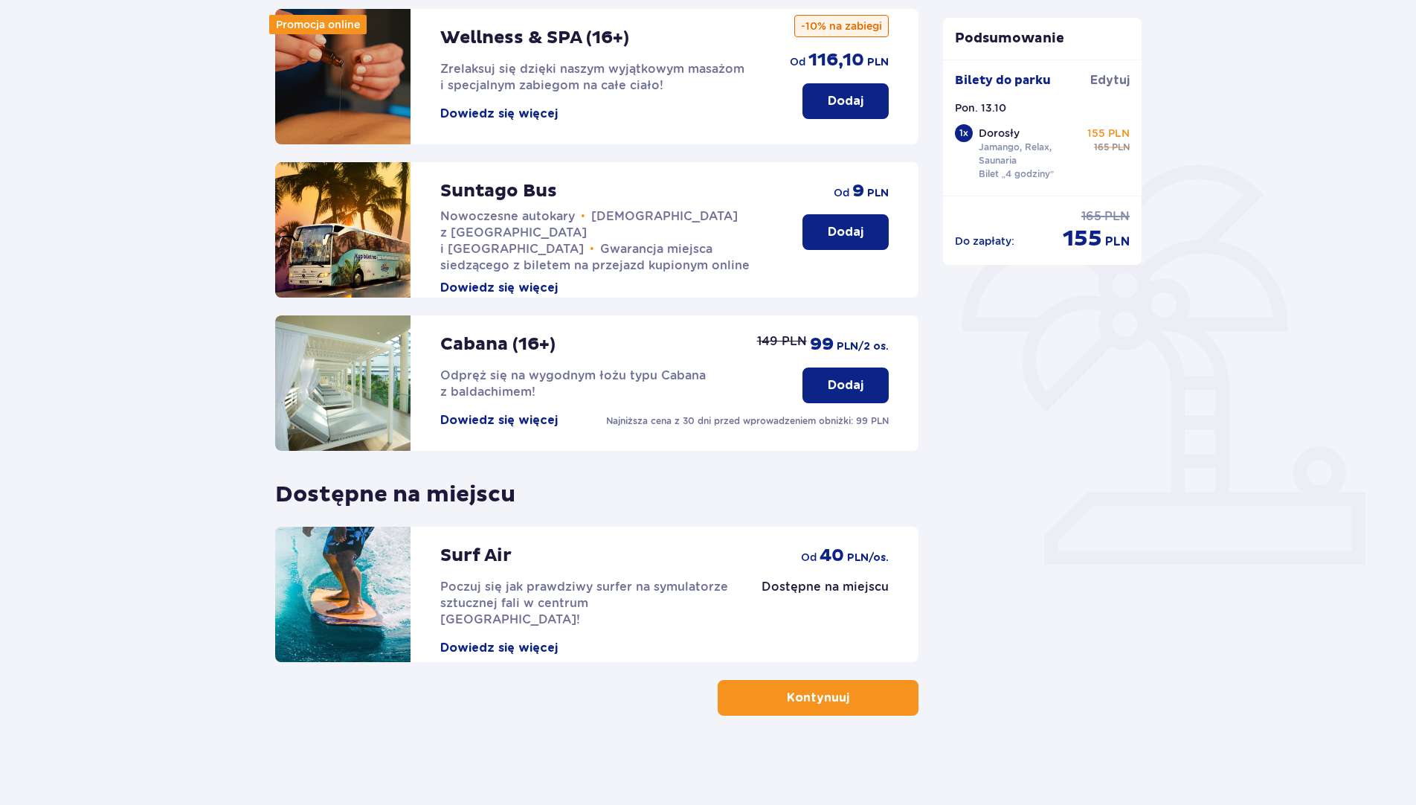
click at [882, 683] on button "Kontynuuj" at bounding box center [818, 698] width 201 height 36
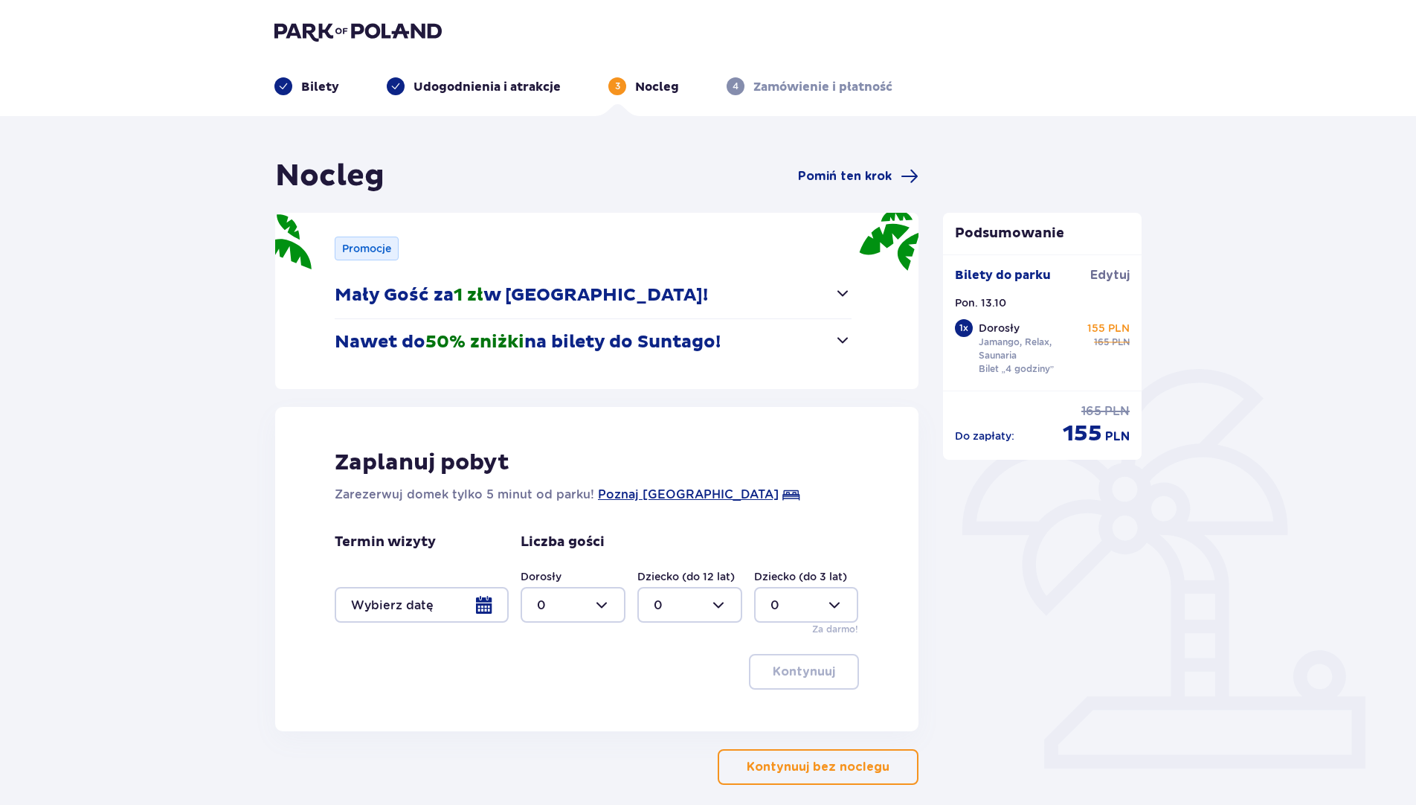
click at [845, 338] on span "button" at bounding box center [843, 340] width 18 height 18
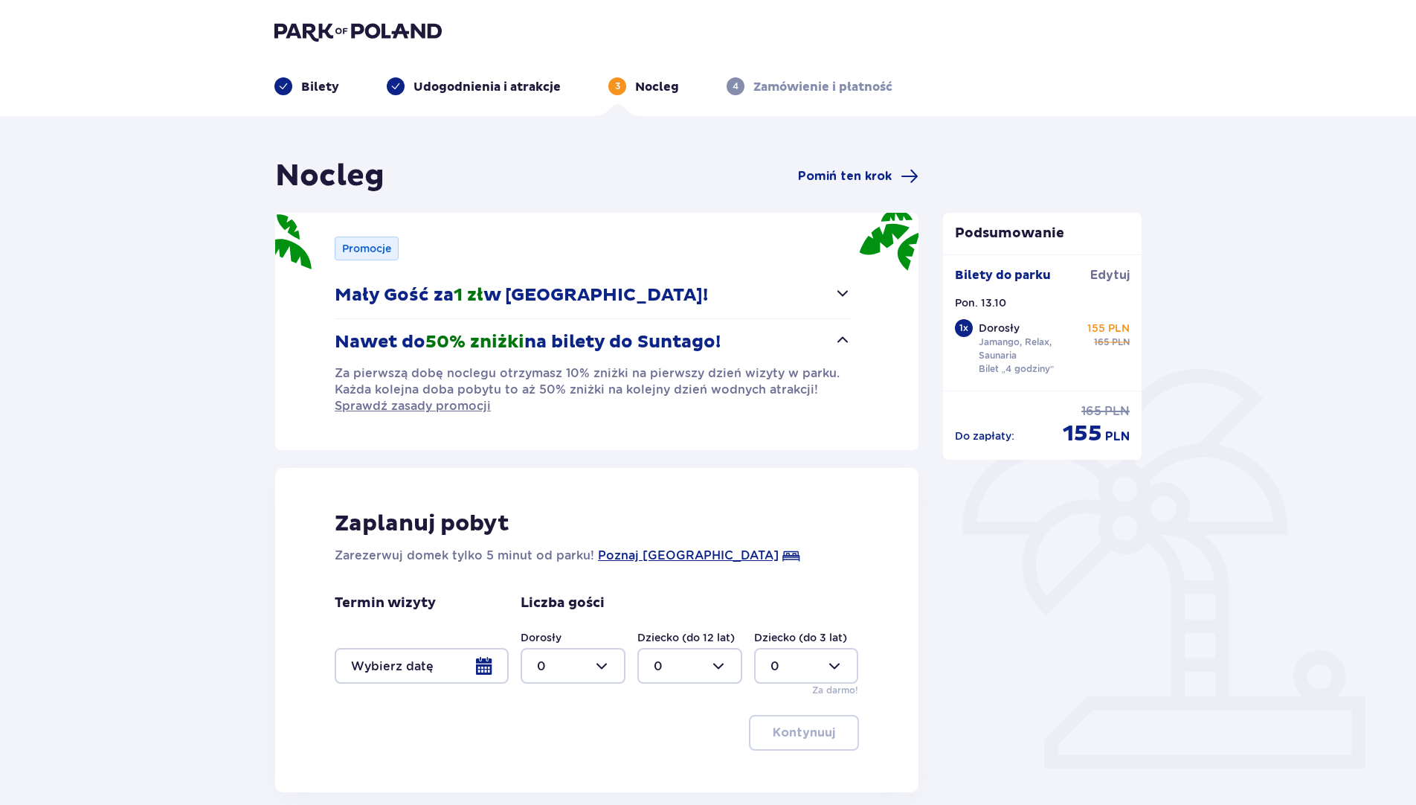
click at [845, 338] on span "button" at bounding box center [843, 340] width 18 height 18
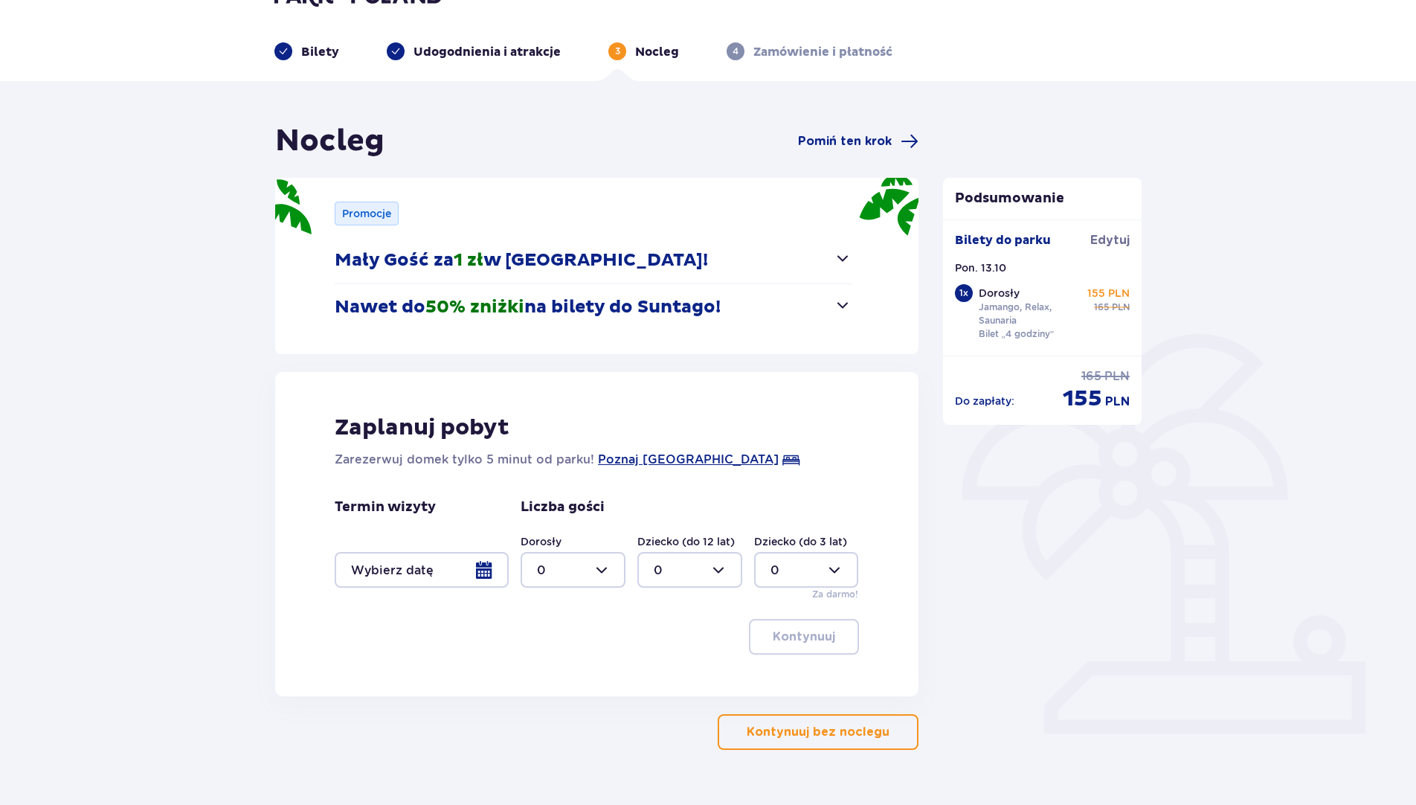
scroll to position [69, 0]
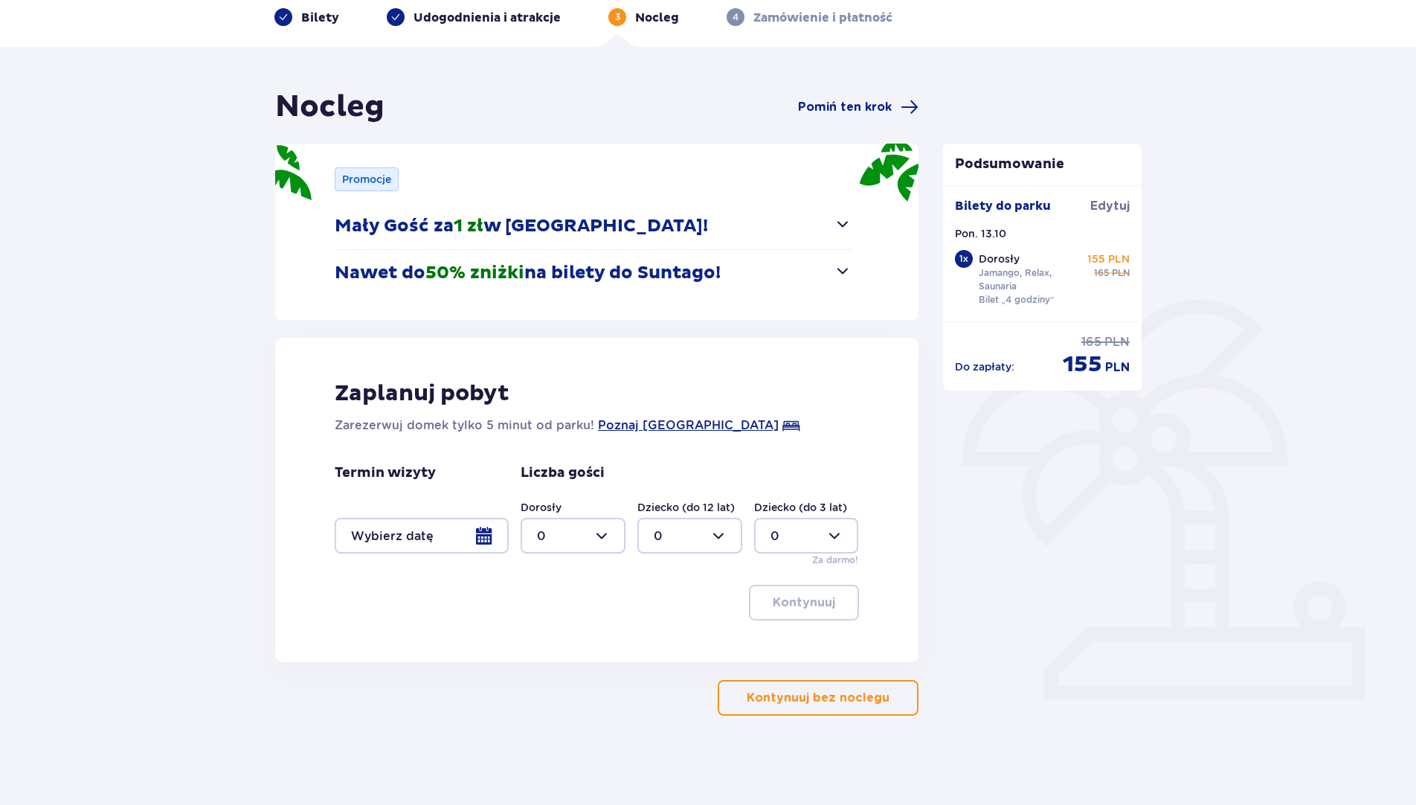
click at [851, 696] on p "Kontynuuj bez noclegu" at bounding box center [818, 697] width 143 height 16
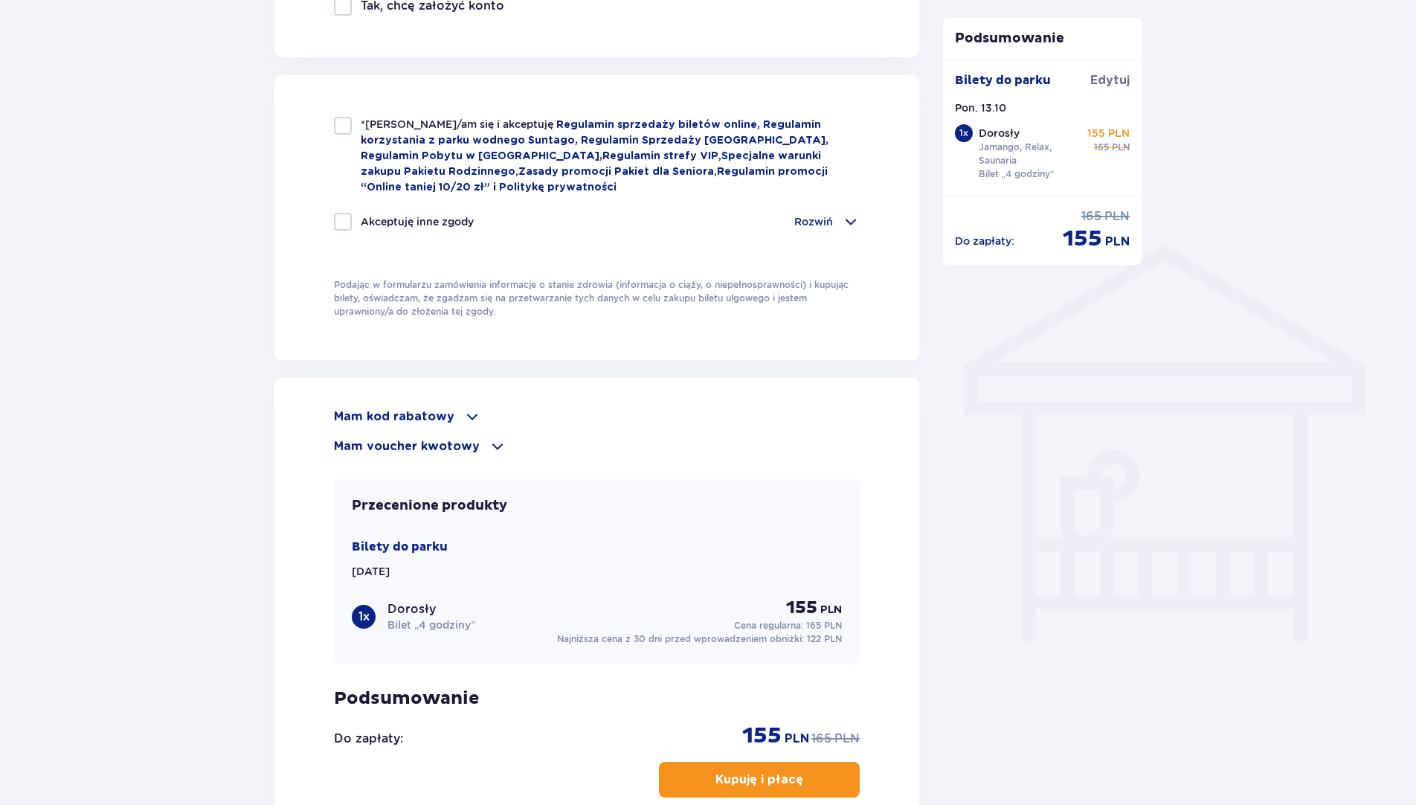
scroll to position [1171, 0]
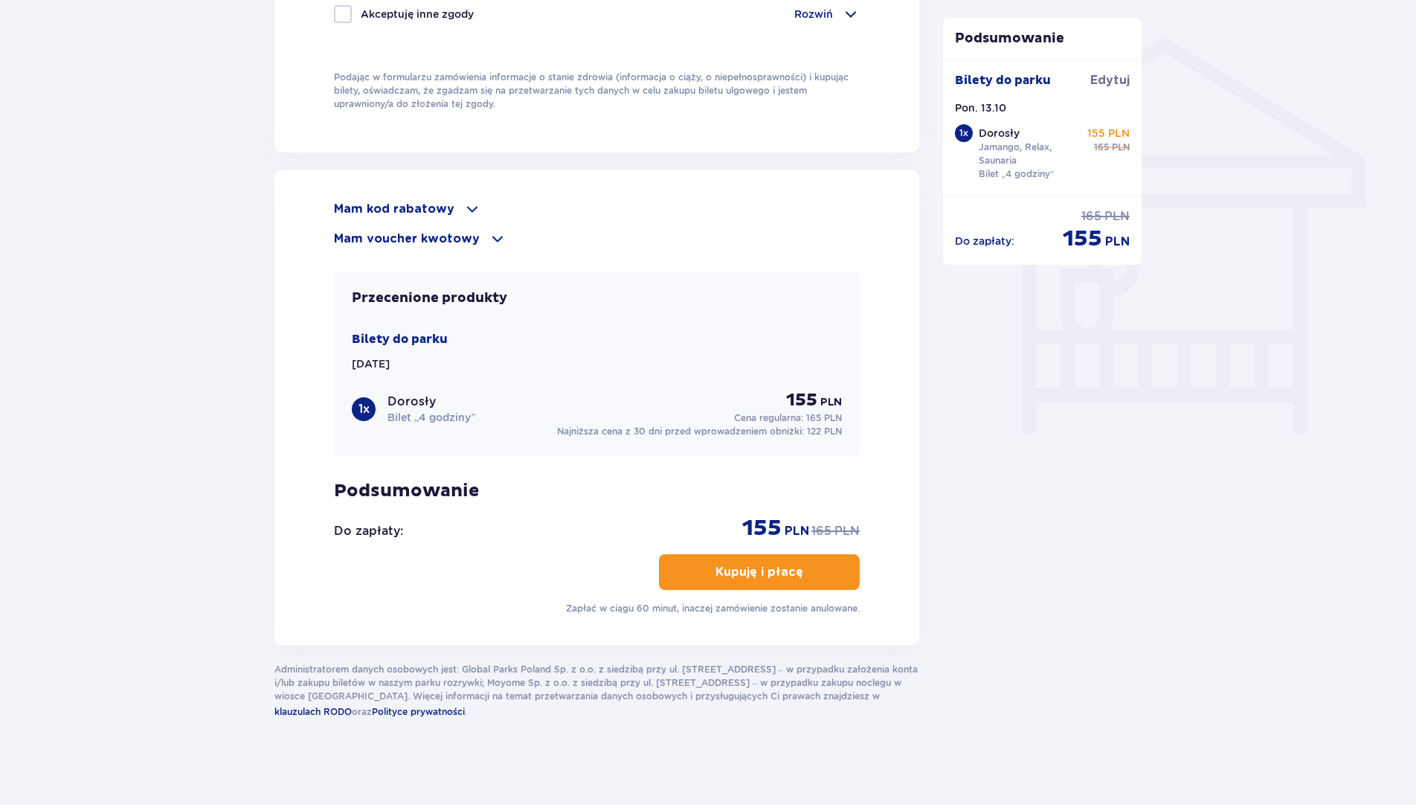
click at [466, 200] on span at bounding box center [472, 209] width 18 height 18
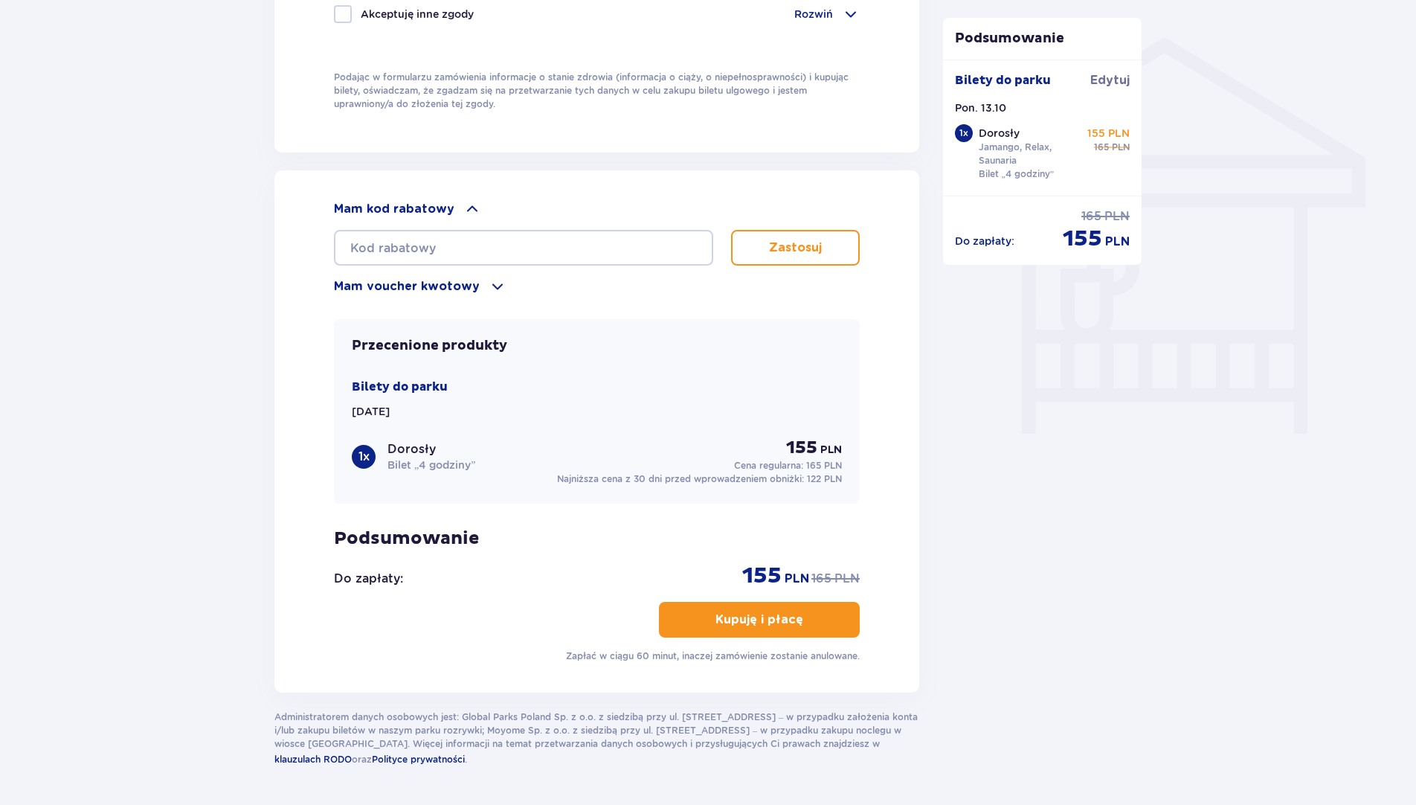
click at [465, 200] on span at bounding box center [472, 209] width 18 height 18
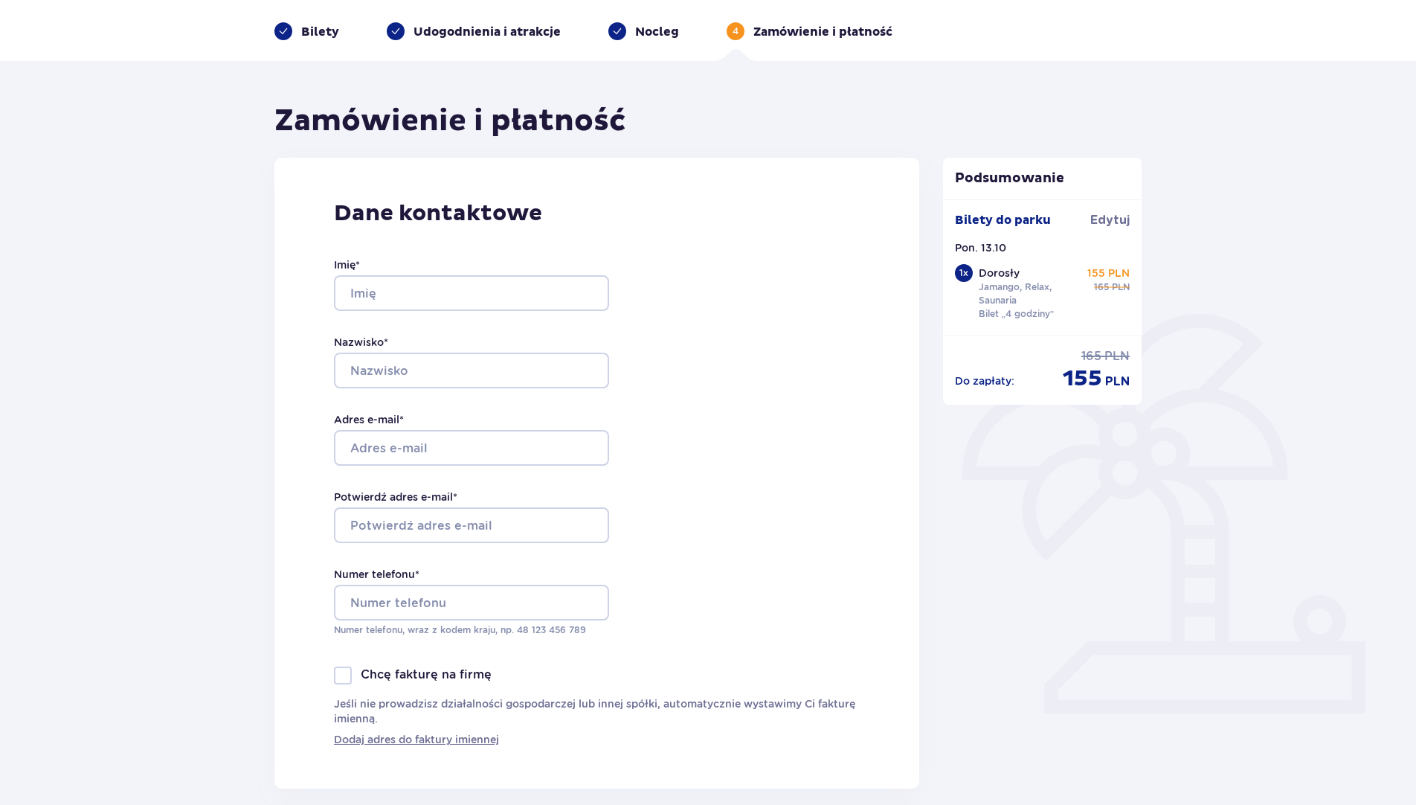
scroll to position [0, 0]
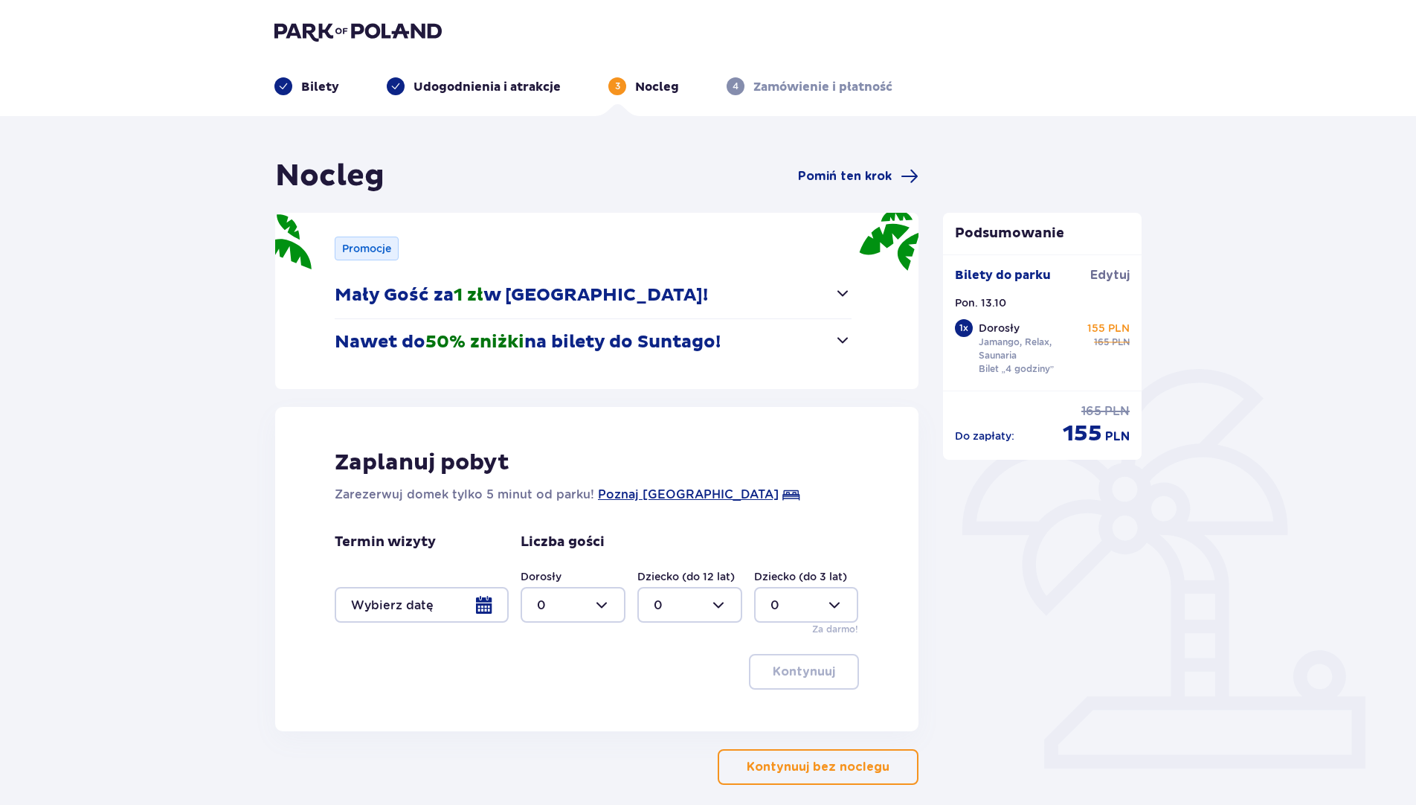
click at [348, 29] on img at bounding box center [357, 31] width 167 height 21
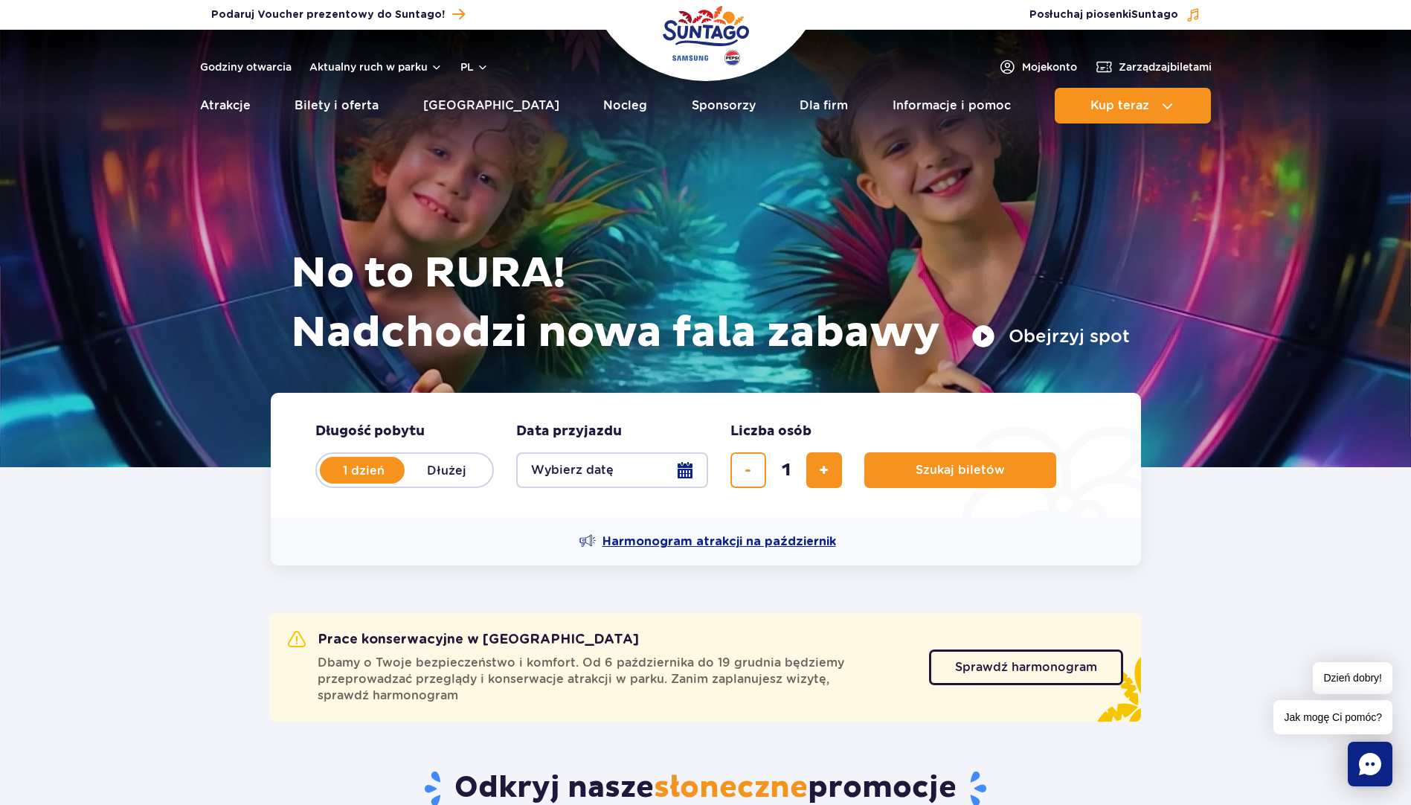
click at [763, 537] on span "Harmonogram atrakcji na październik" at bounding box center [719, 541] width 234 height 16
